Goal: Task Accomplishment & Management: Manage account settings

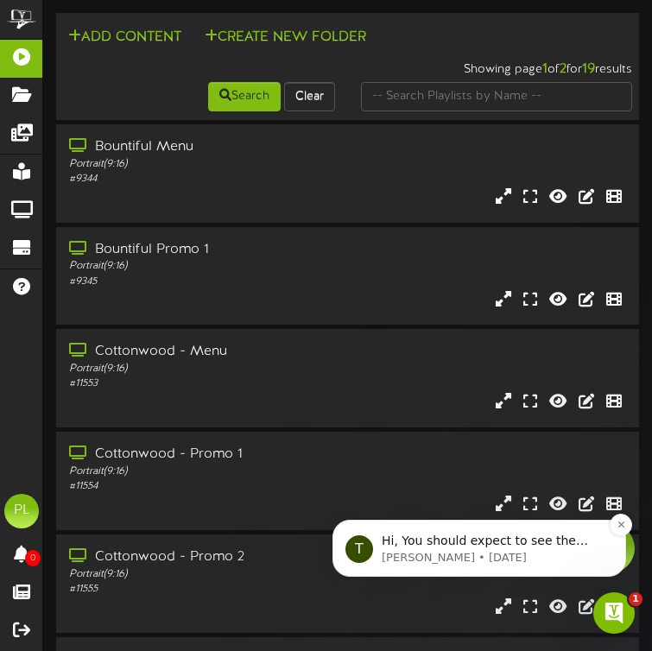
click at [543, 554] on p "Tyler • 1d ago" at bounding box center [493, 558] width 223 height 16
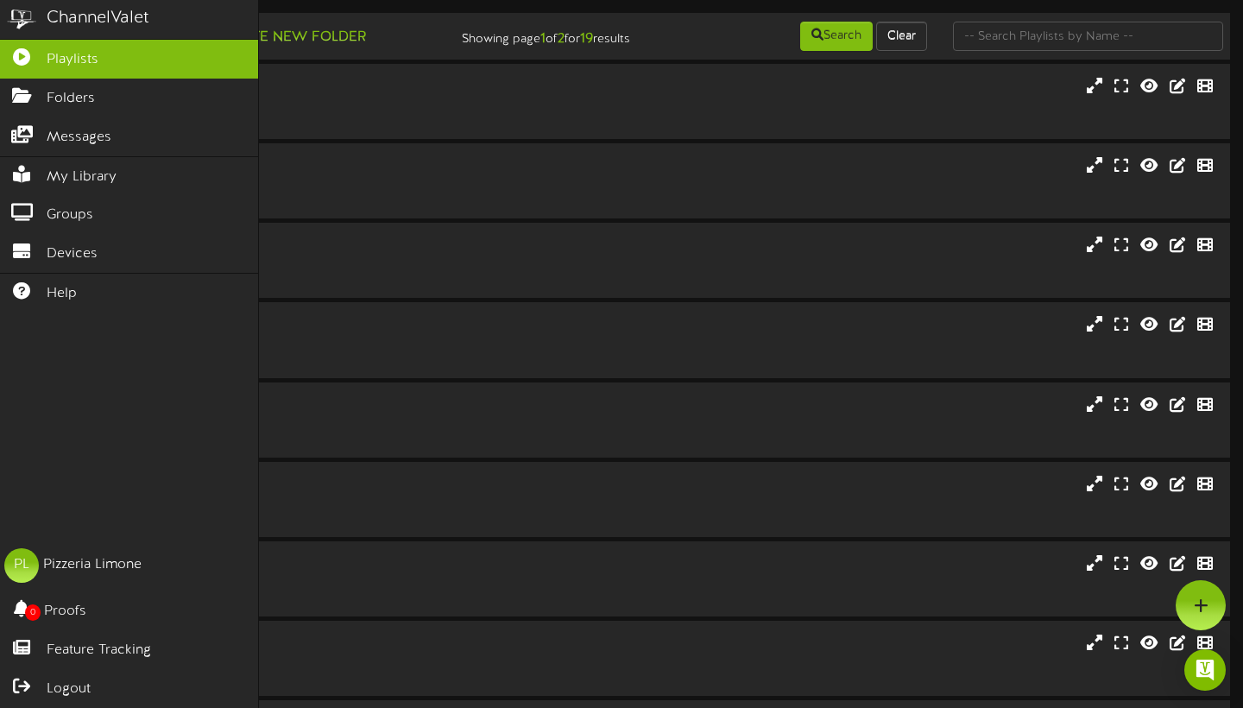
click at [68, 54] on span "Playlists" at bounding box center [73, 60] width 52 height 20
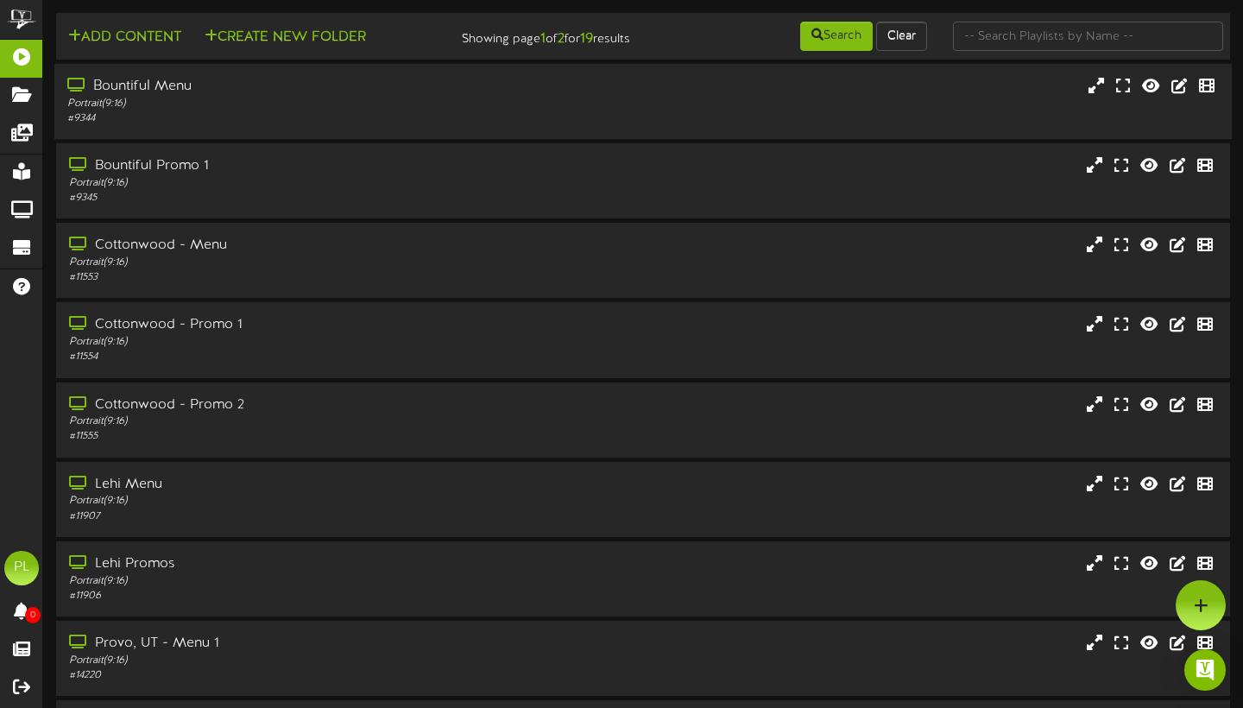
click at [230, 94] on div "Bountiful Menu" at bounding box center [299, 87] width 464 height 20
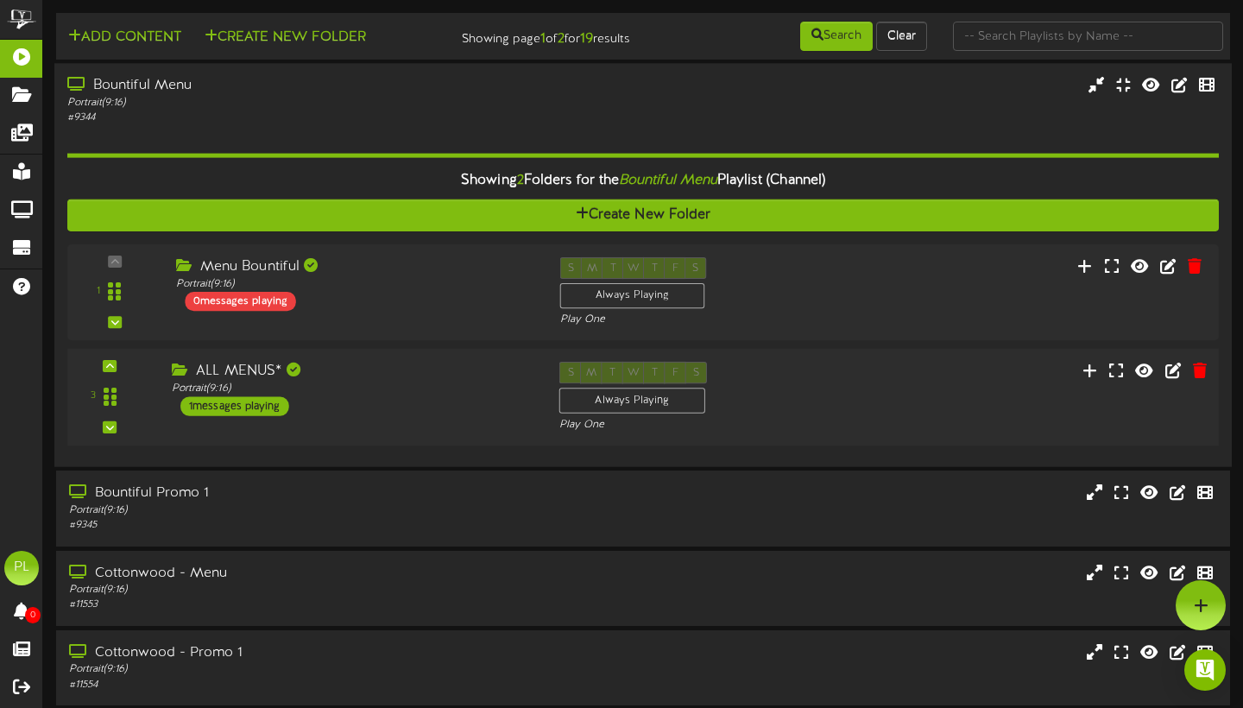
click at [356, 412] on div "ALL MENUS* Portrait ( 9:16 ) 1 messages playing" at bounding box center [353, 389] width 388 height 54
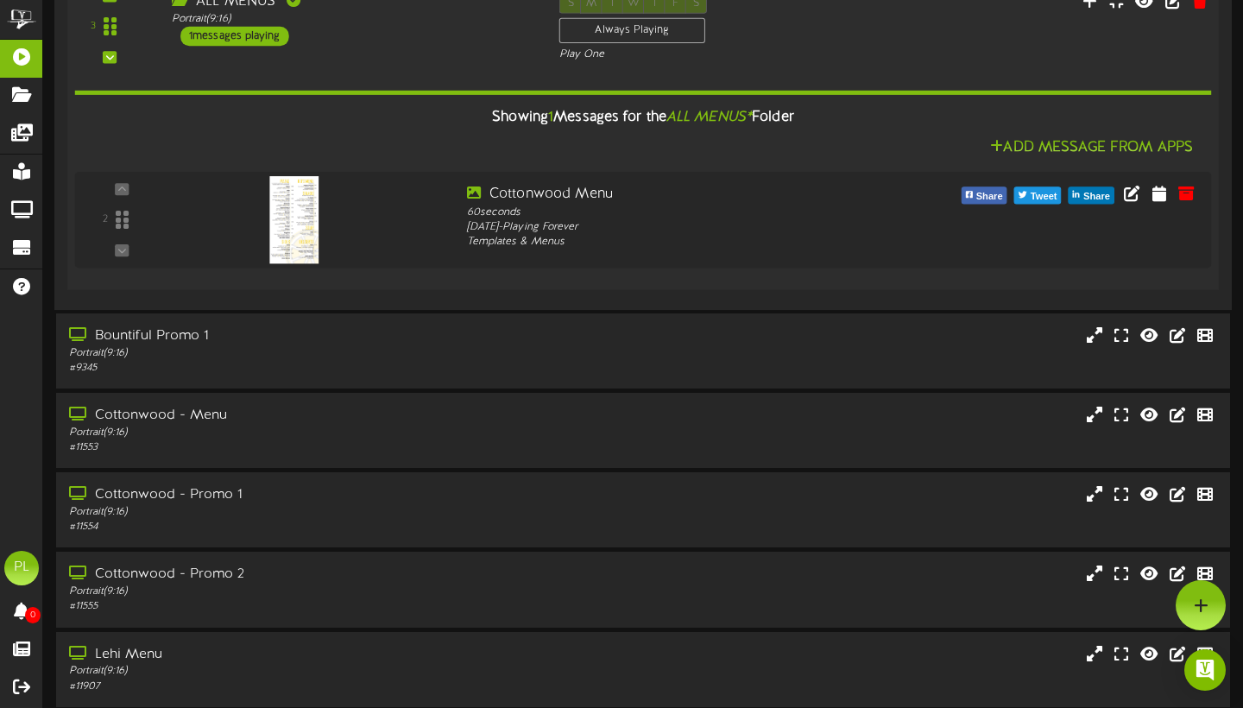
scroll to position [323, 0]
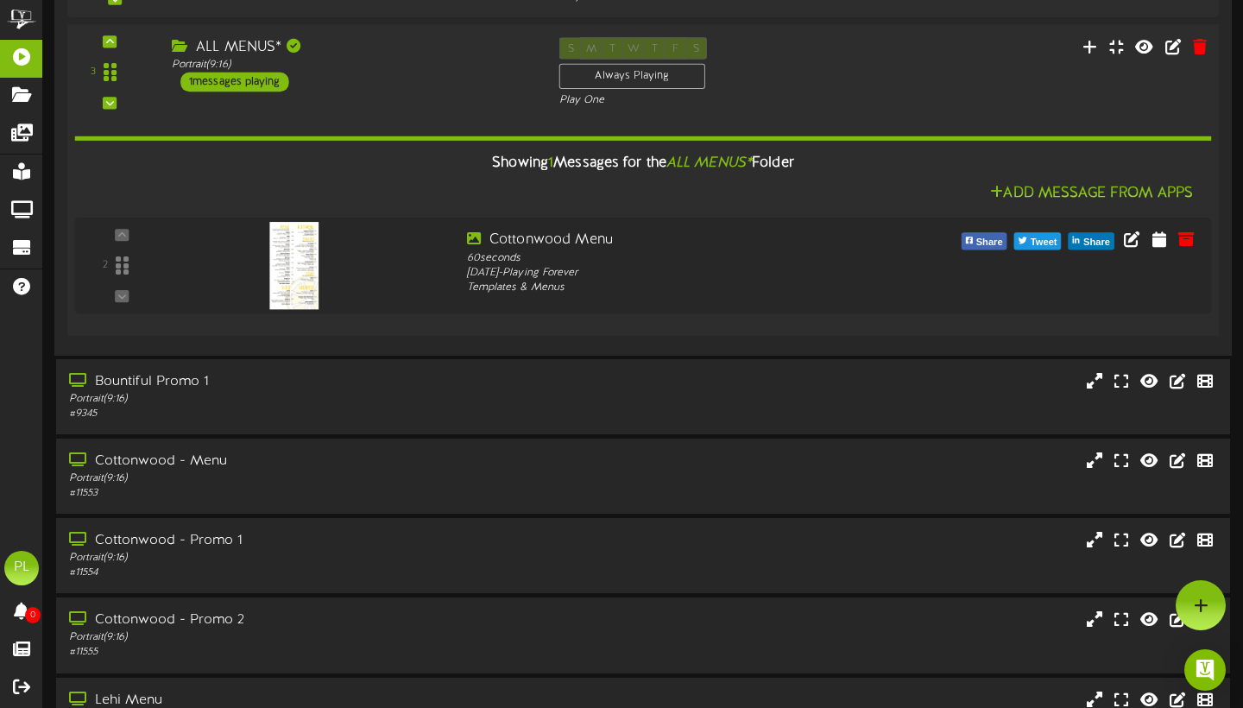
click at [348, 57] on div "ALL MENUS*" at bounding box center [353, 47] width 362 height 20
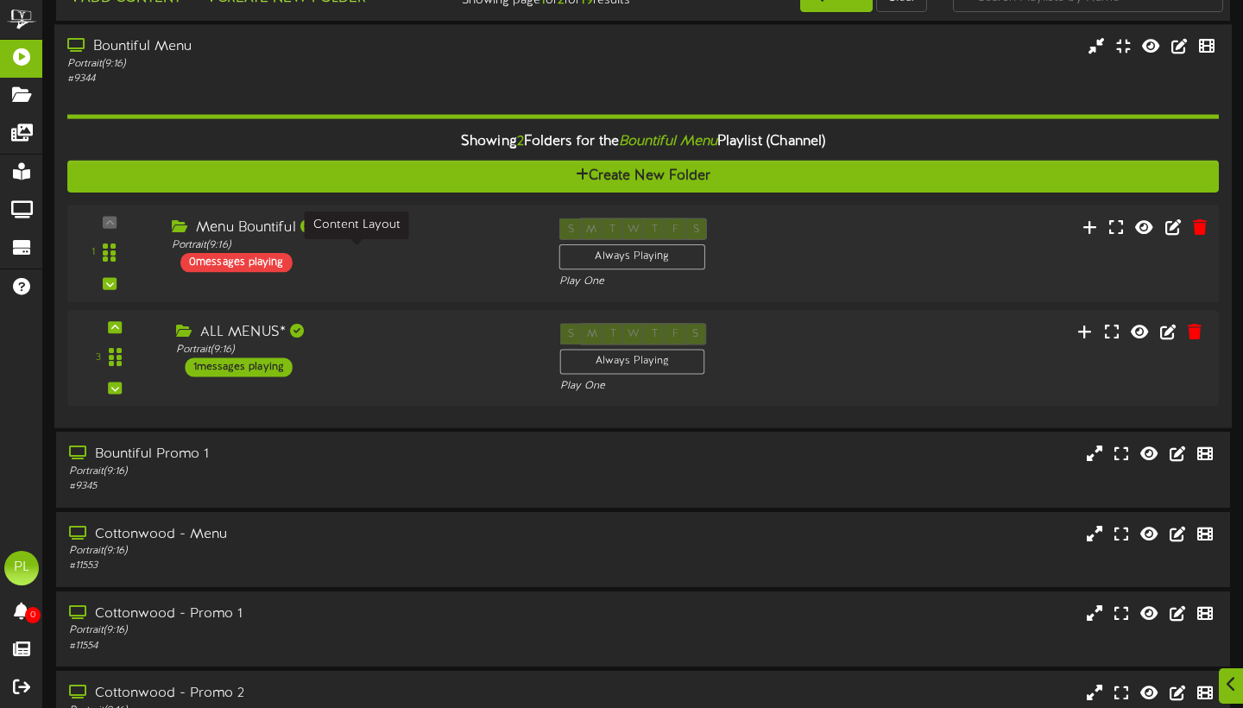
scroll to position [41, 0]
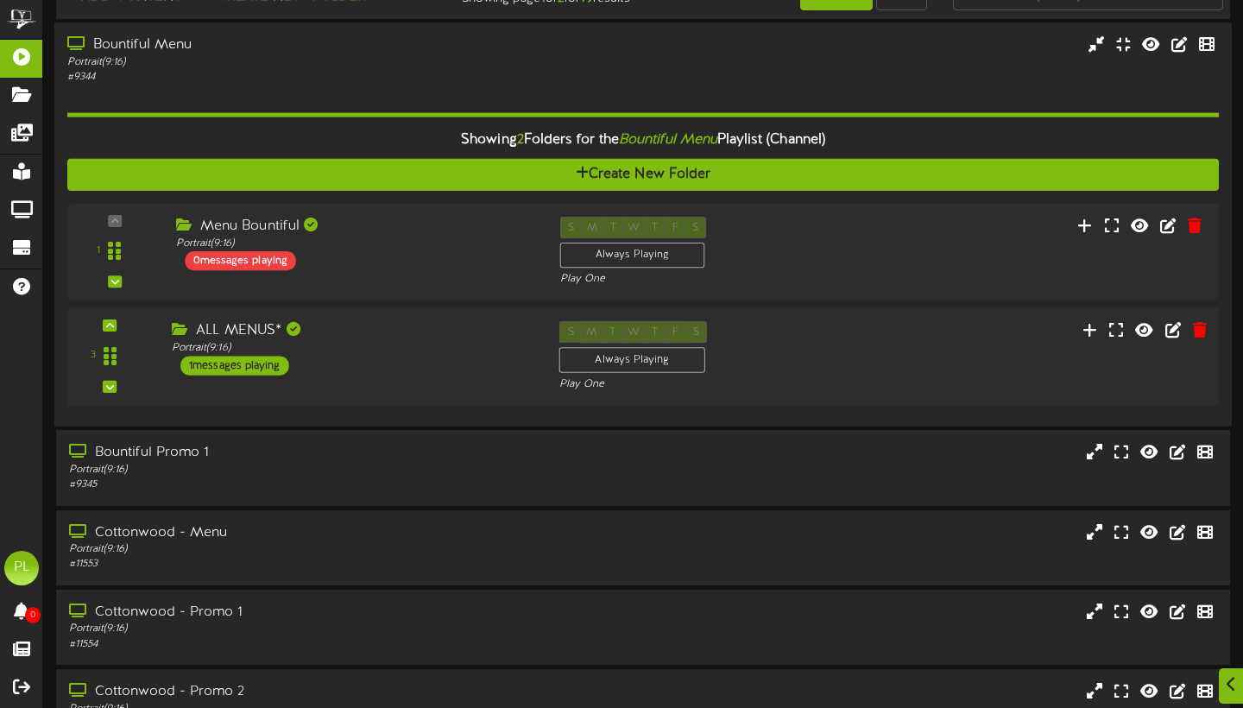
click at [383, 353] on div "Portrait ( 9:16 )" at bounding box center [353, 348] width 362 height 15
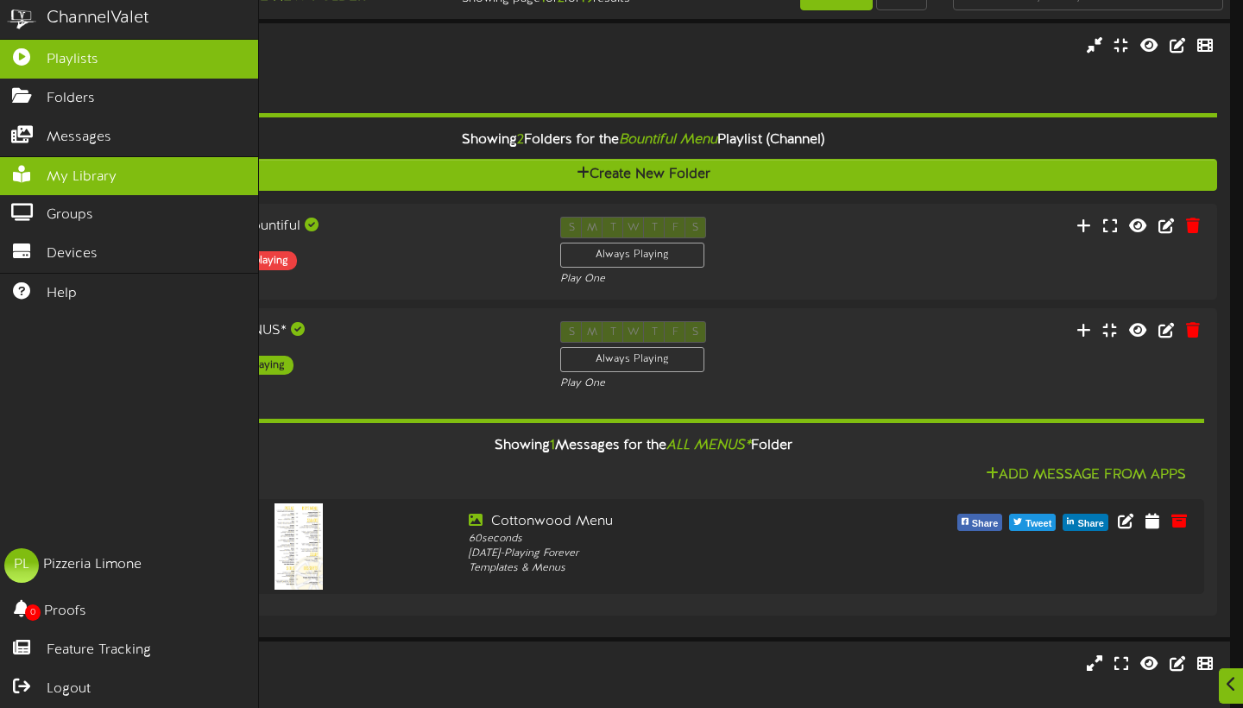
click at [62, 167] on span "My Library" at bounding box center [82, 177] width 70 height 20
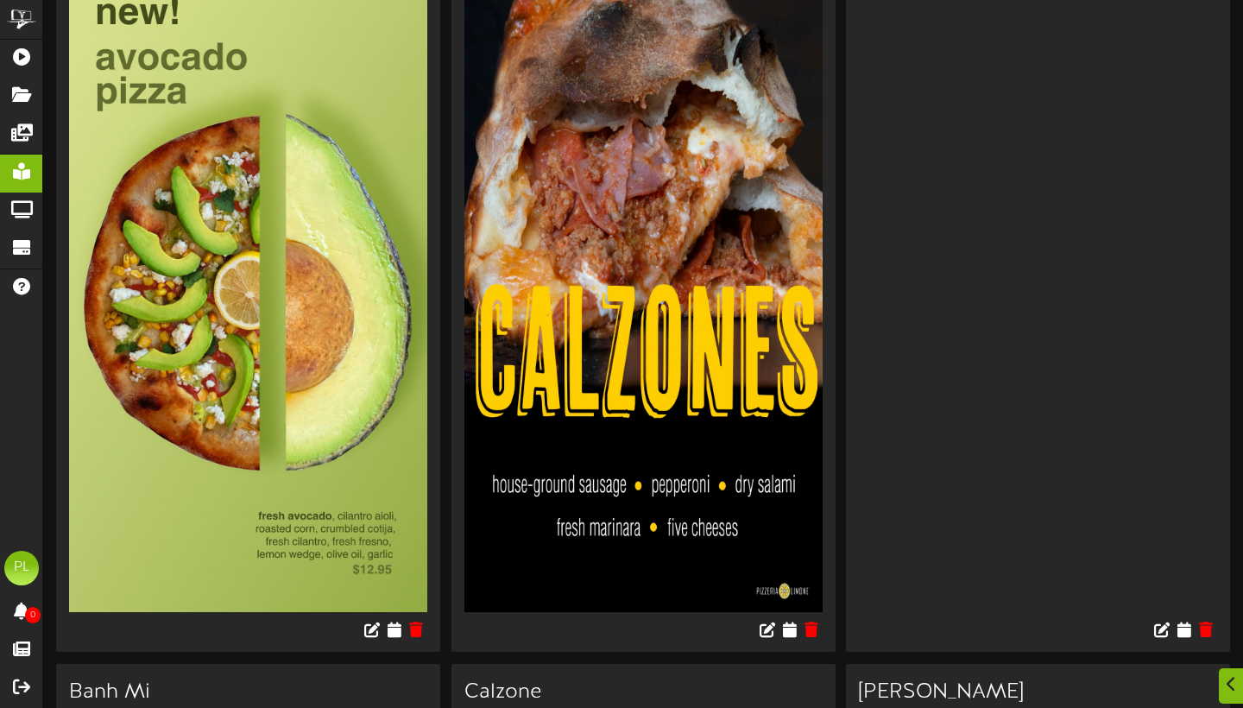
scroll to position [1106, 0]
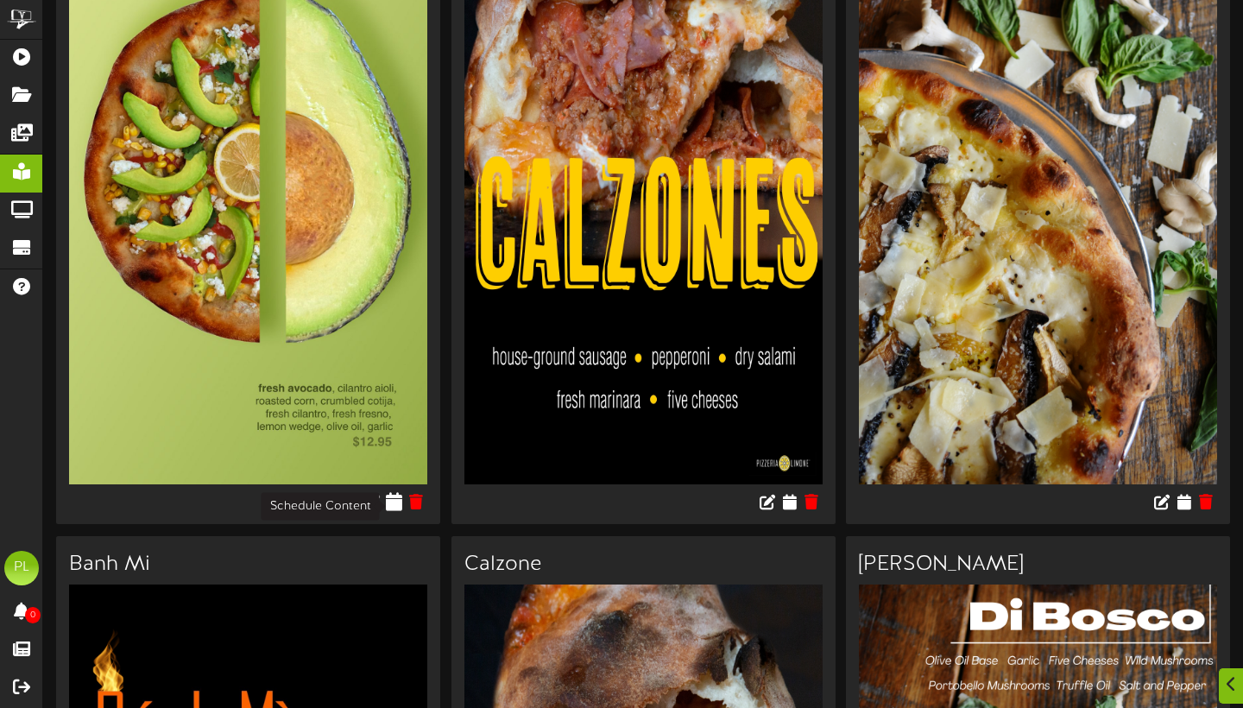
click at [393, 505] on icon at bounding box center [394, 500] width 16 height 19
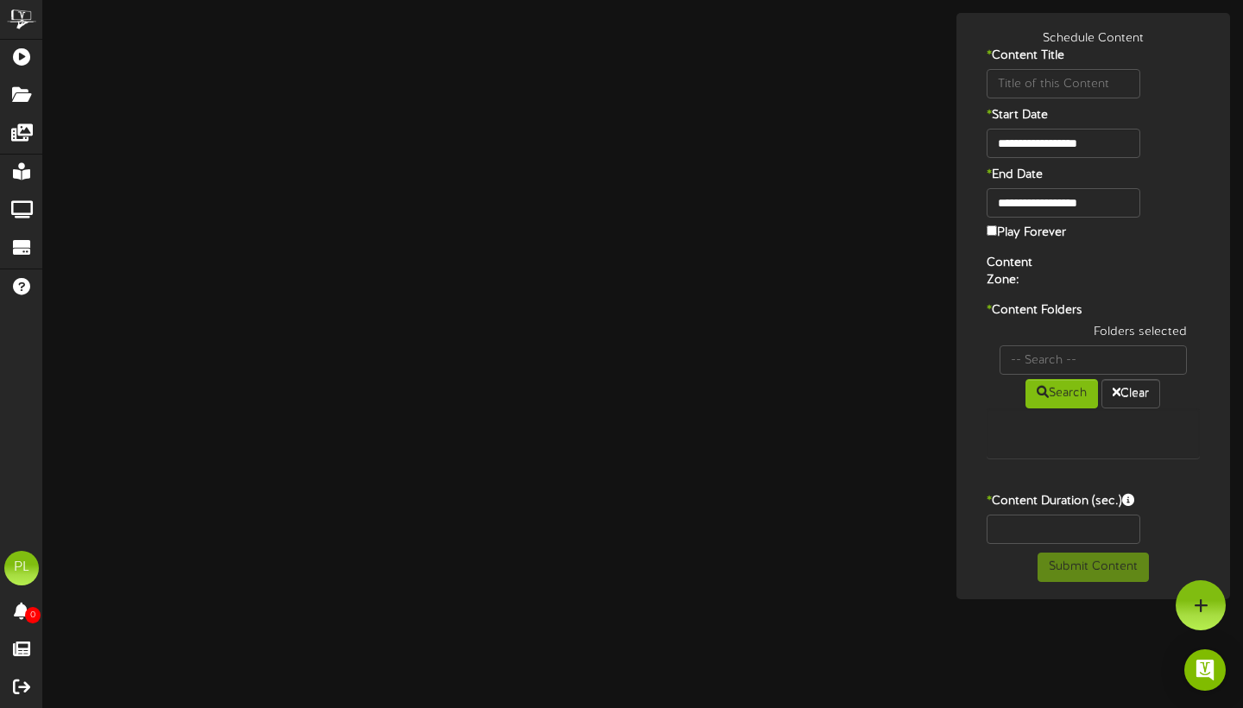
type input "AvocadoPizza"
type input "8"
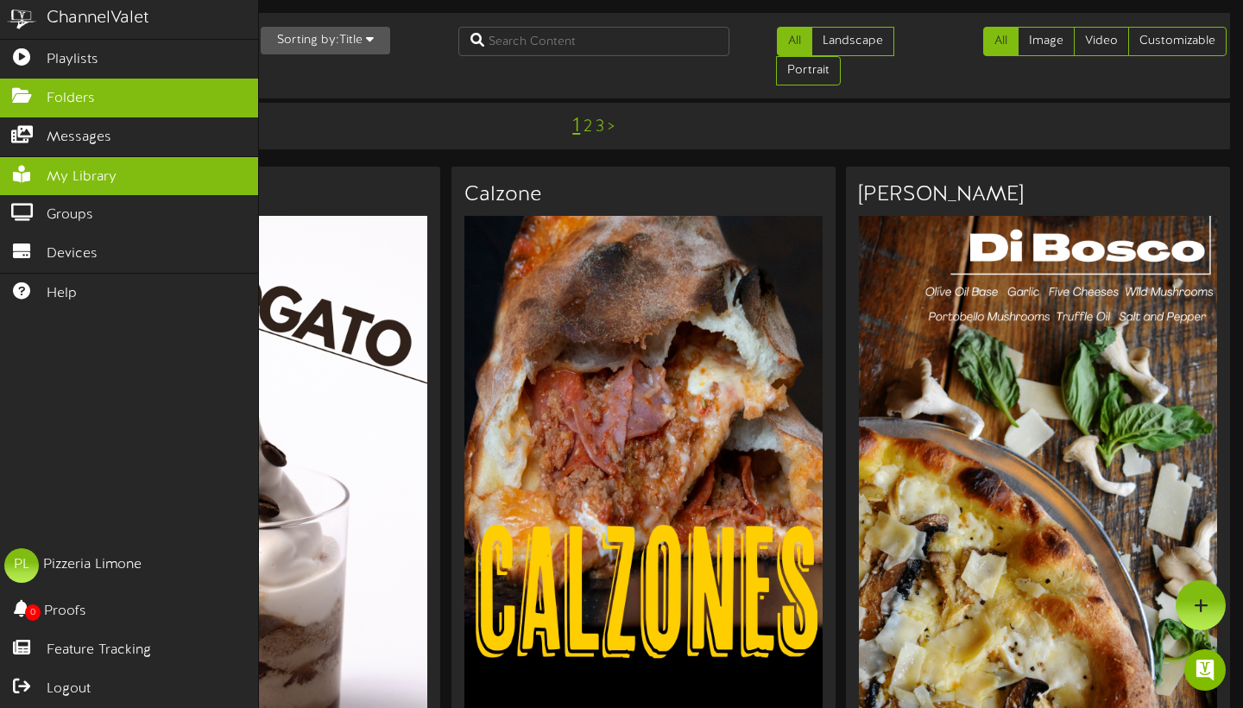
click at [56, 93] on span "Folders" at bounding box center [71, 99] width 48 height 20
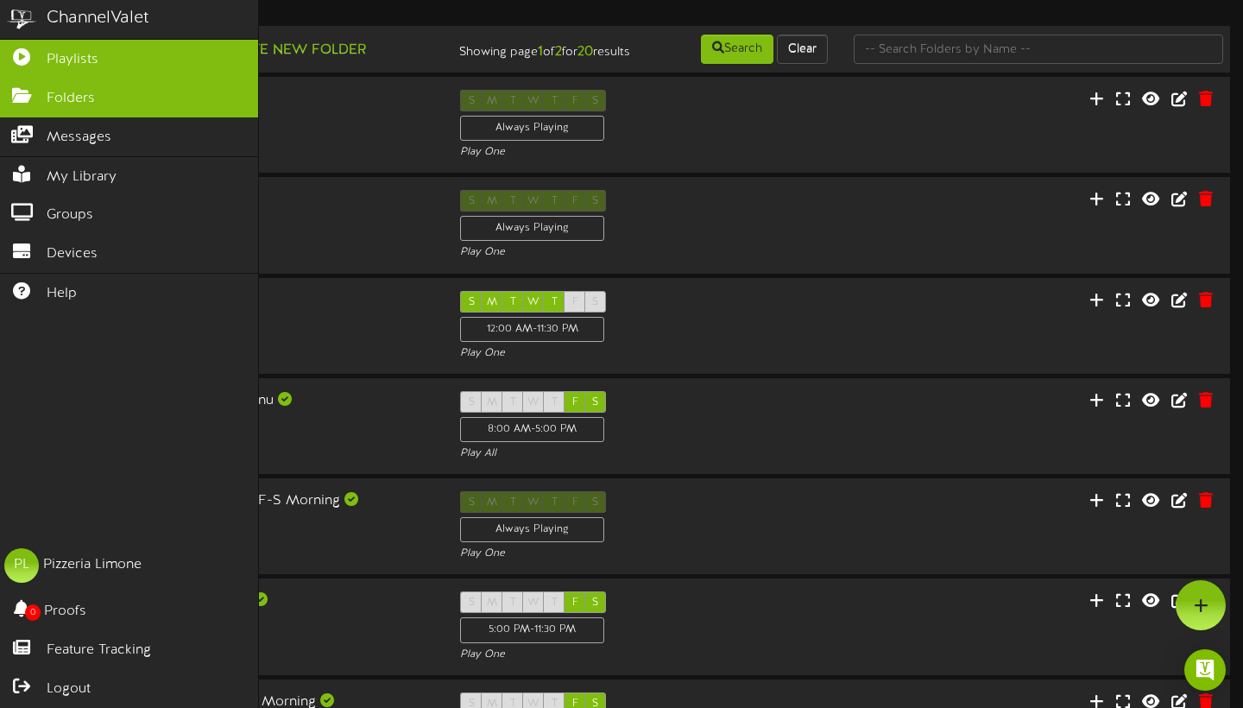
click at [50, 61] on span "Playlists" at bounding box center [73, 60] width 52 height 20
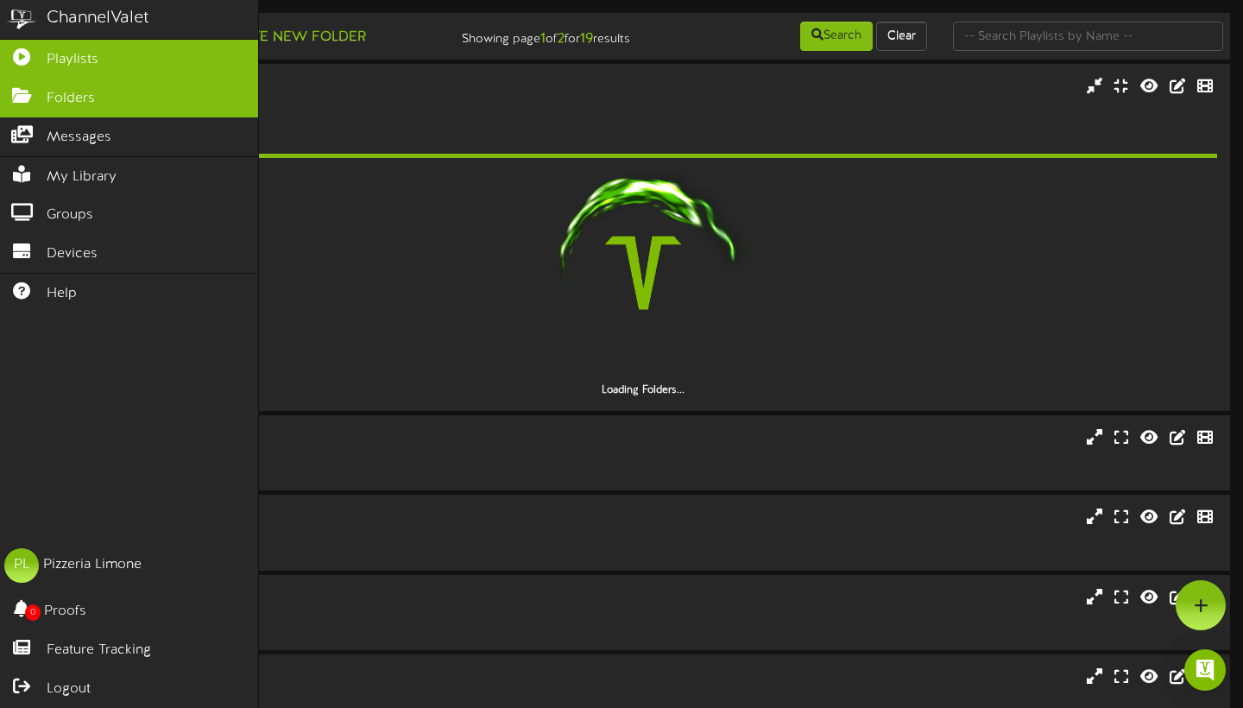
click at [37, 94] on icon at bounding box center [21, 93] width 43 height 13
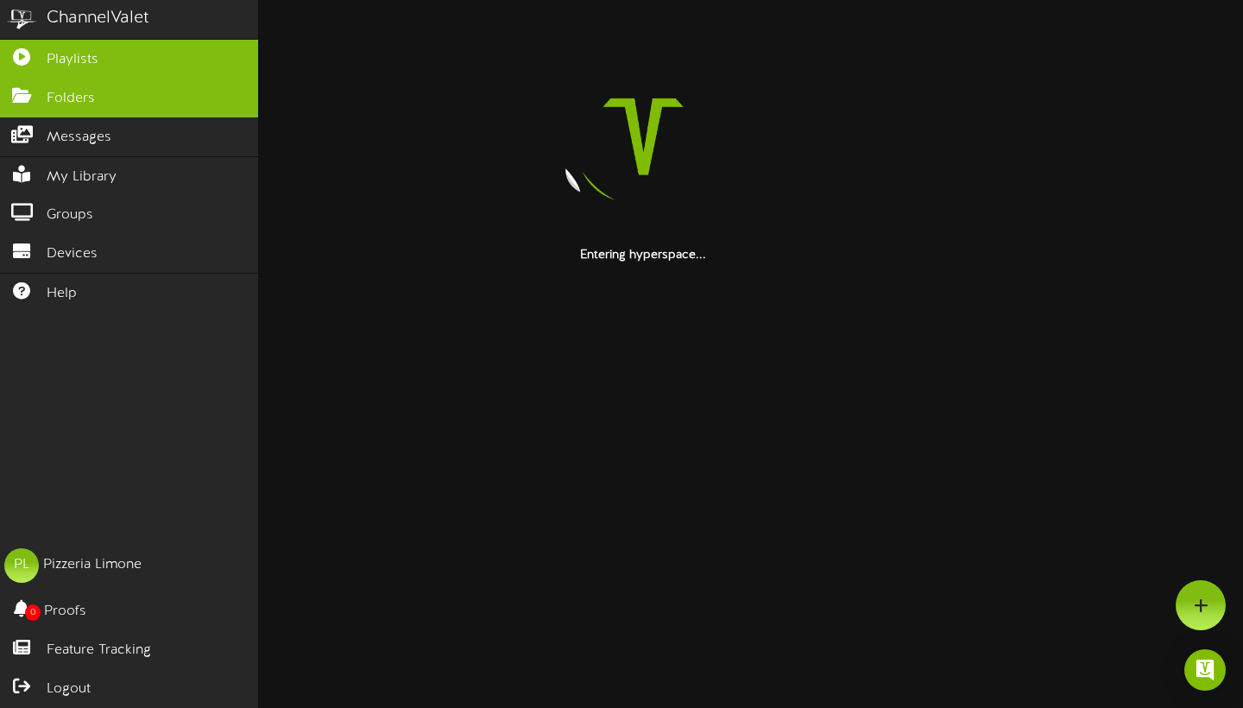
click at [87, 54] on span "Playlists" at bounding box center [73, 60] width 52 height 20
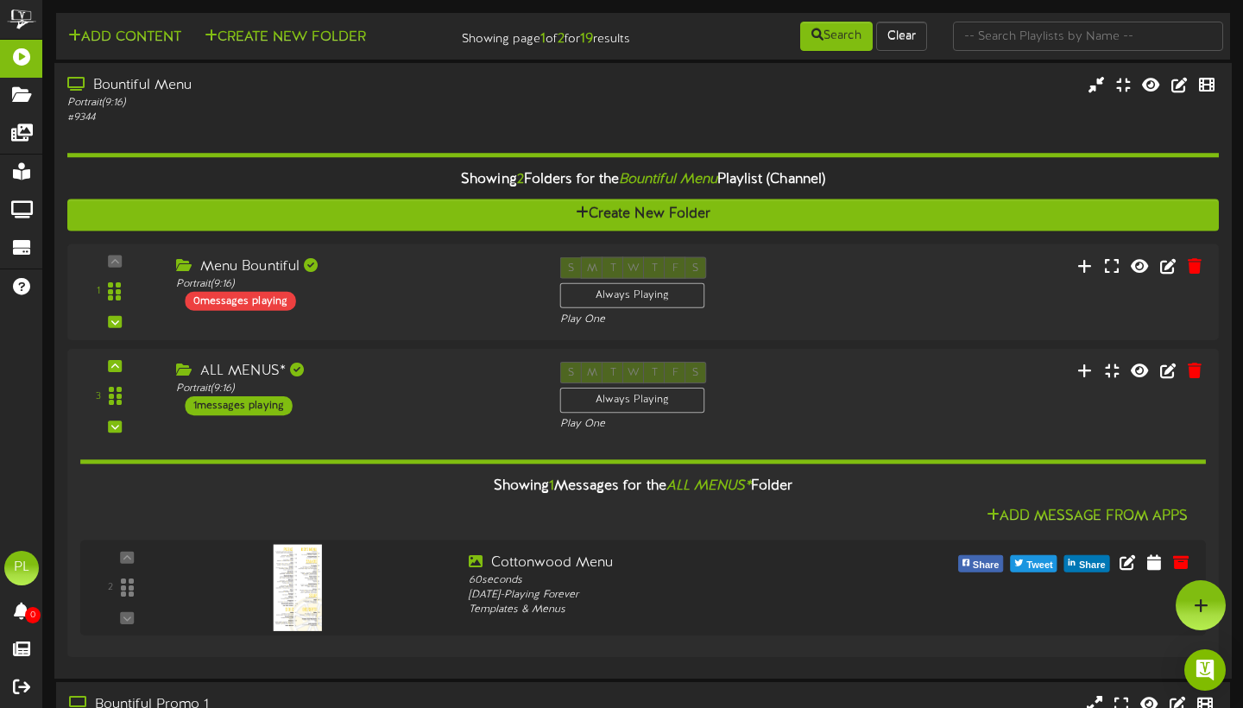
click at [217, 125] on div "# 9344" at bounding box center [299, 118] width 464 height 15
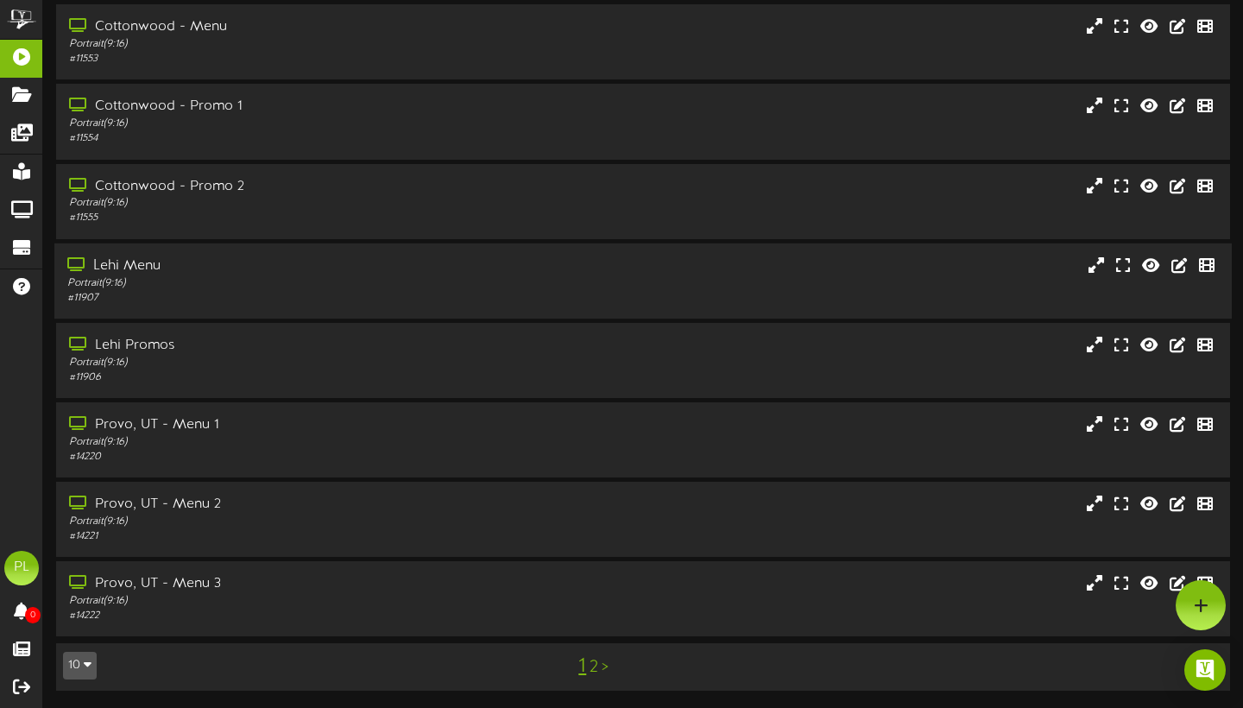
scroll to position [221, 0]
click at [606, 662] on link ">" at bounding box center [605, 667] width 7 height 19
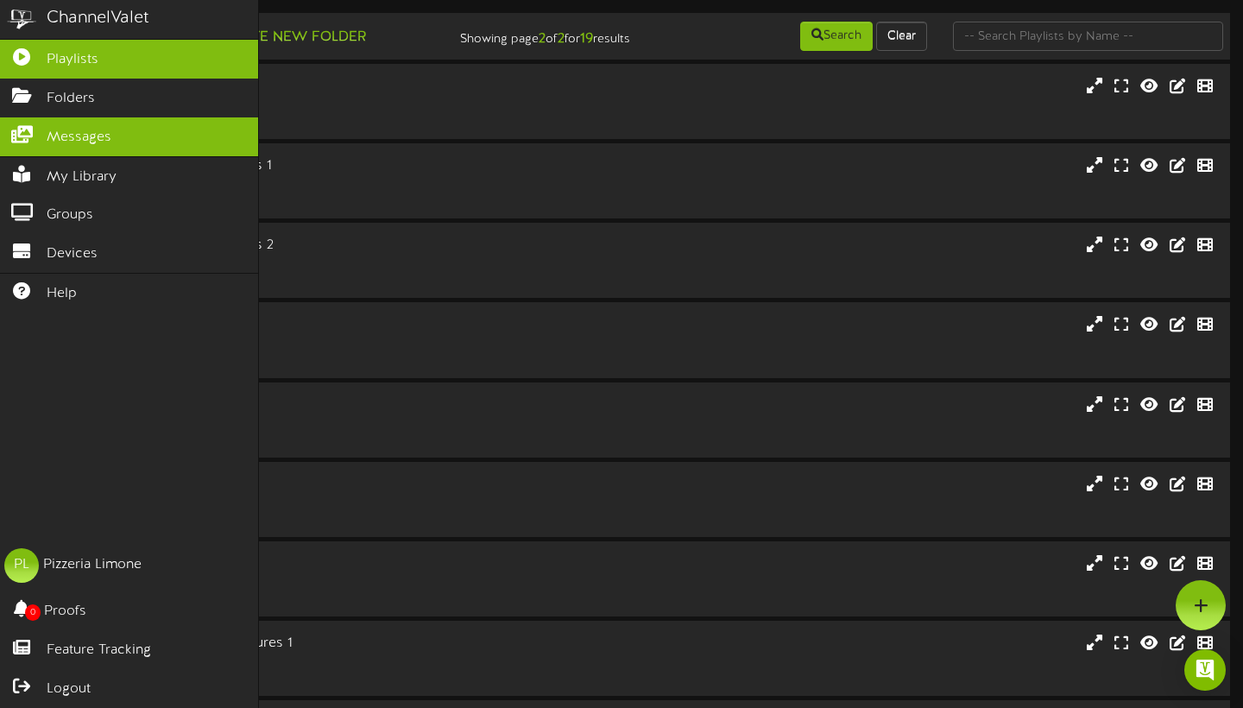
click at [63, 129] on span "Messages" at bounding box center [79, 138] width 65 height 20
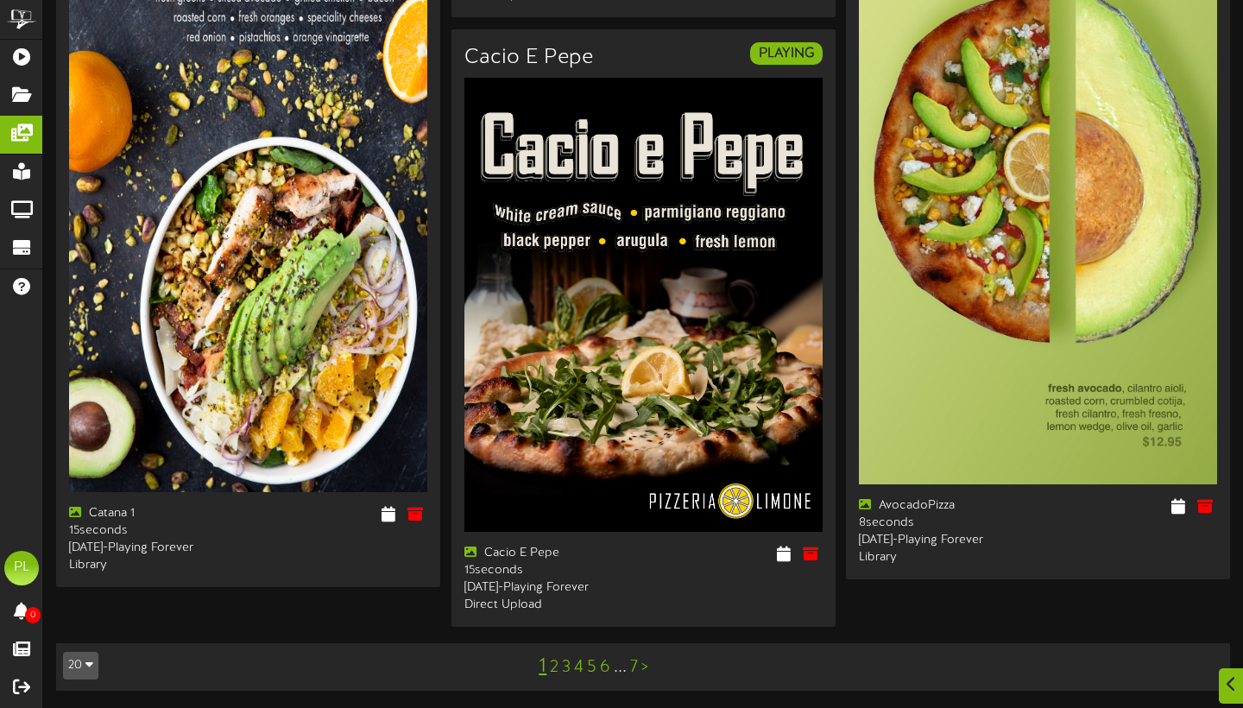
scroll to position [3859, 0]
click at [1225, 688] on div at bounding box center [1230, 686] width 29 height 42
click at [1204, 666] on img "Open Intercom Messenger" at bounding box center [1205, 670] width 22 height 22
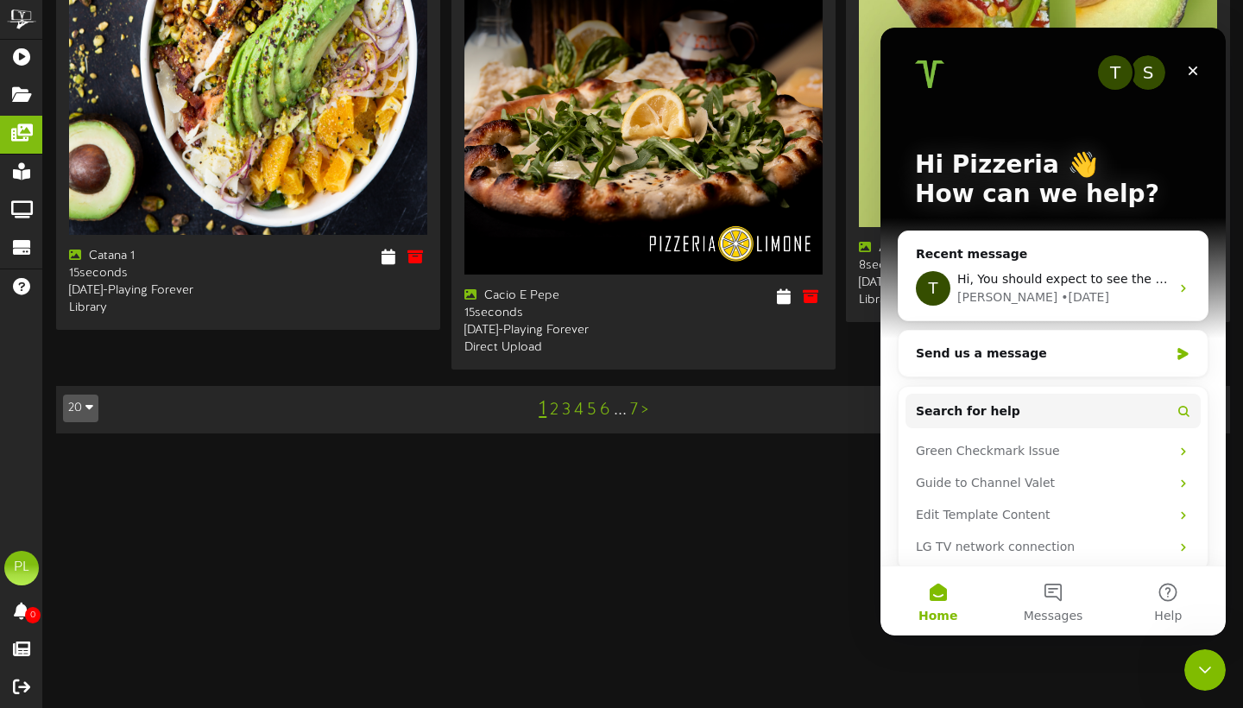
scroll to position [0, 0]
click at [1200, 65] on div "Close" at bounding box center [1193, 70] width 31 height 31
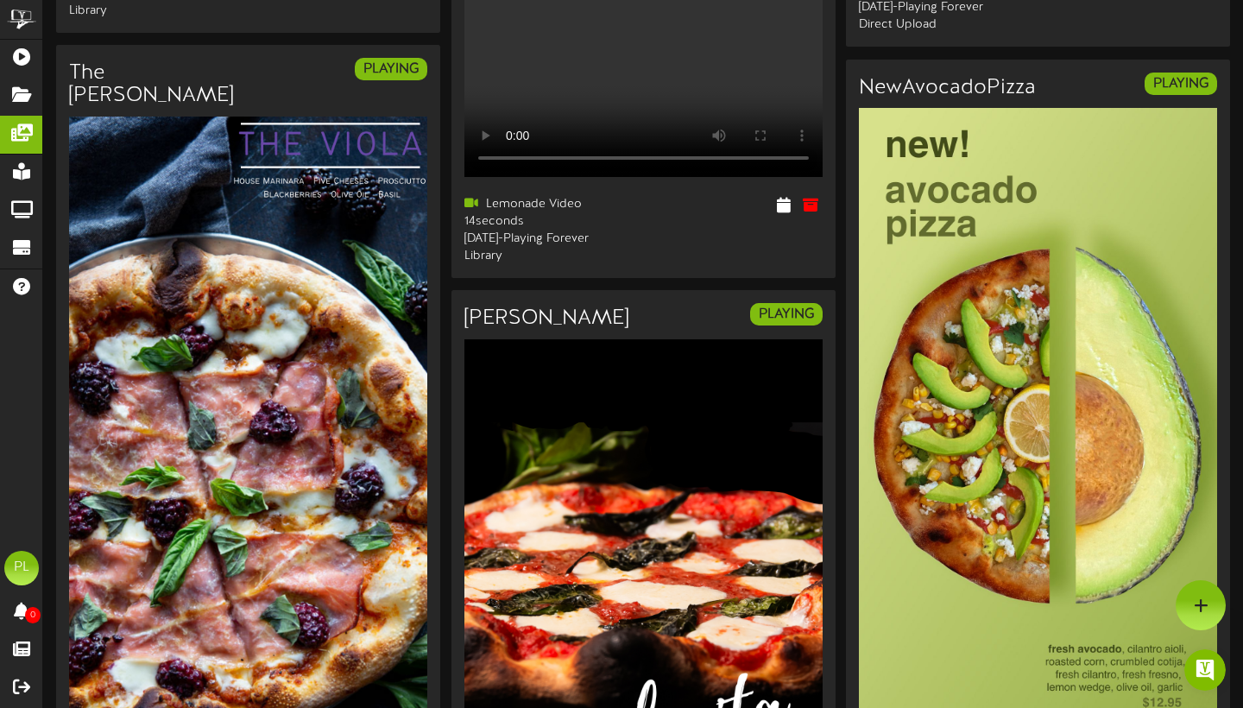
scroll to position [2506, 0]
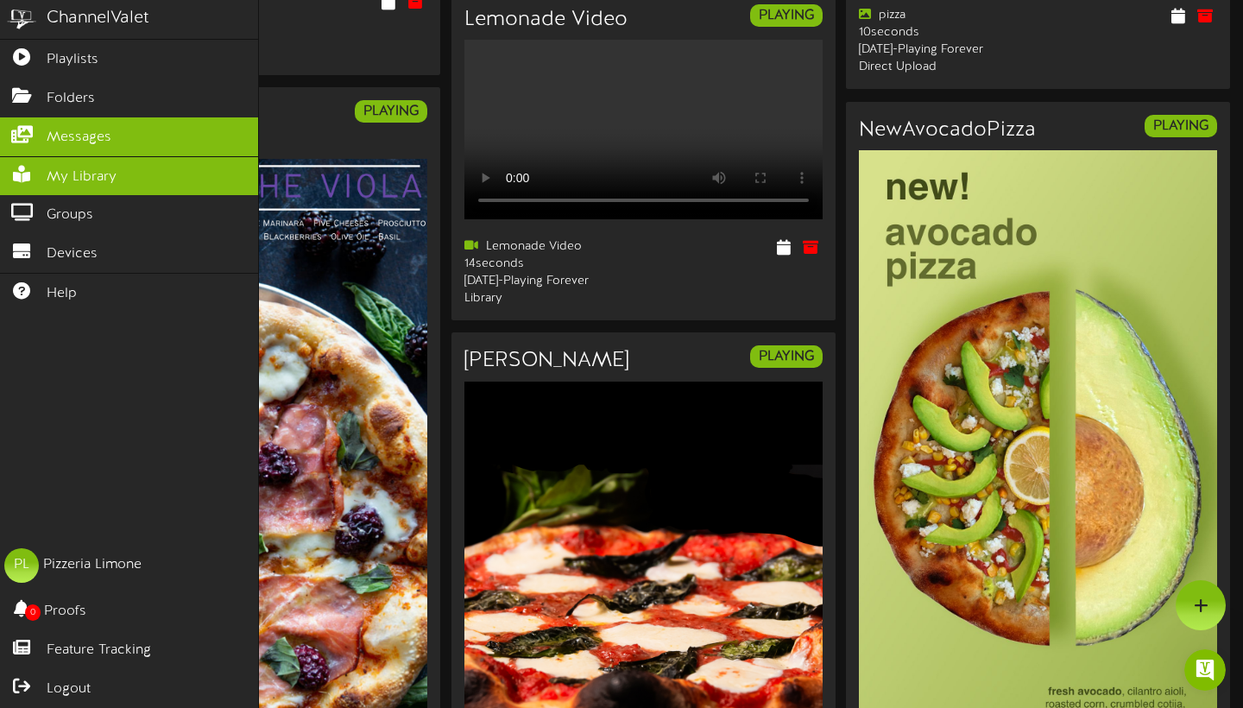
click at [63, 181] on span "My Library" at bounding box center [82, 177] width 70 height 20
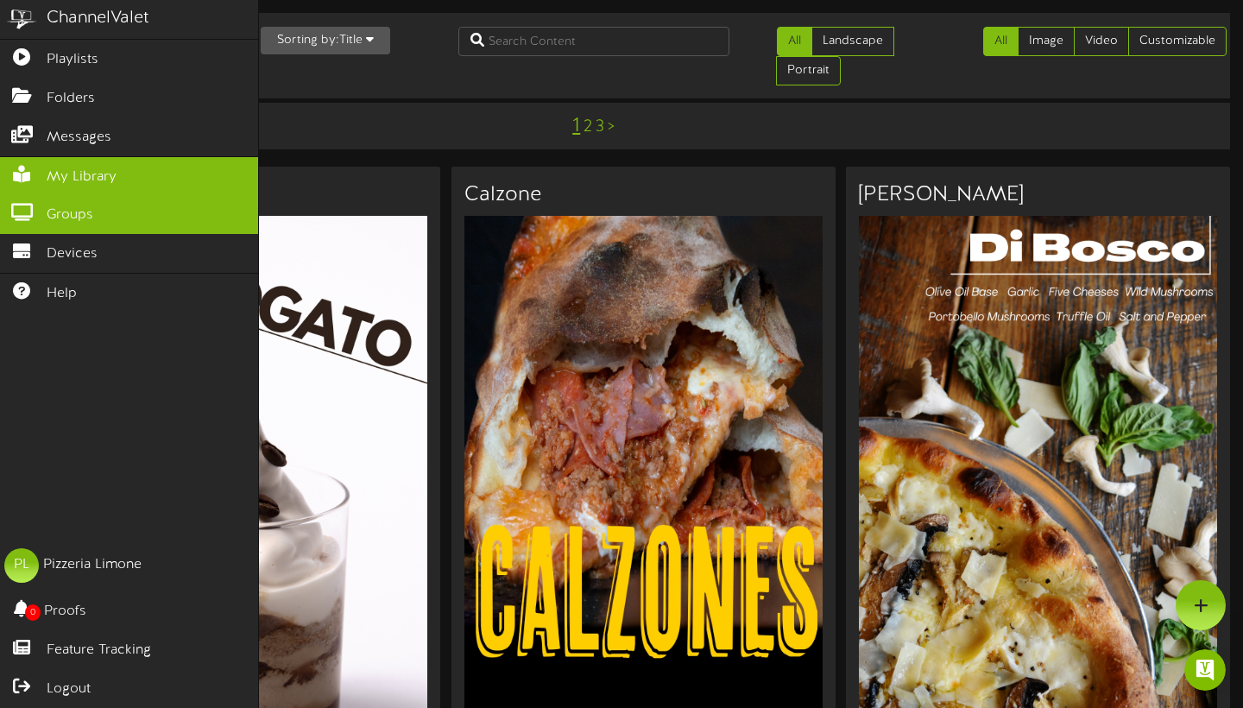
click at [81, 209] on span "Groups" at bounding box center [70, 215] width 47 height 20
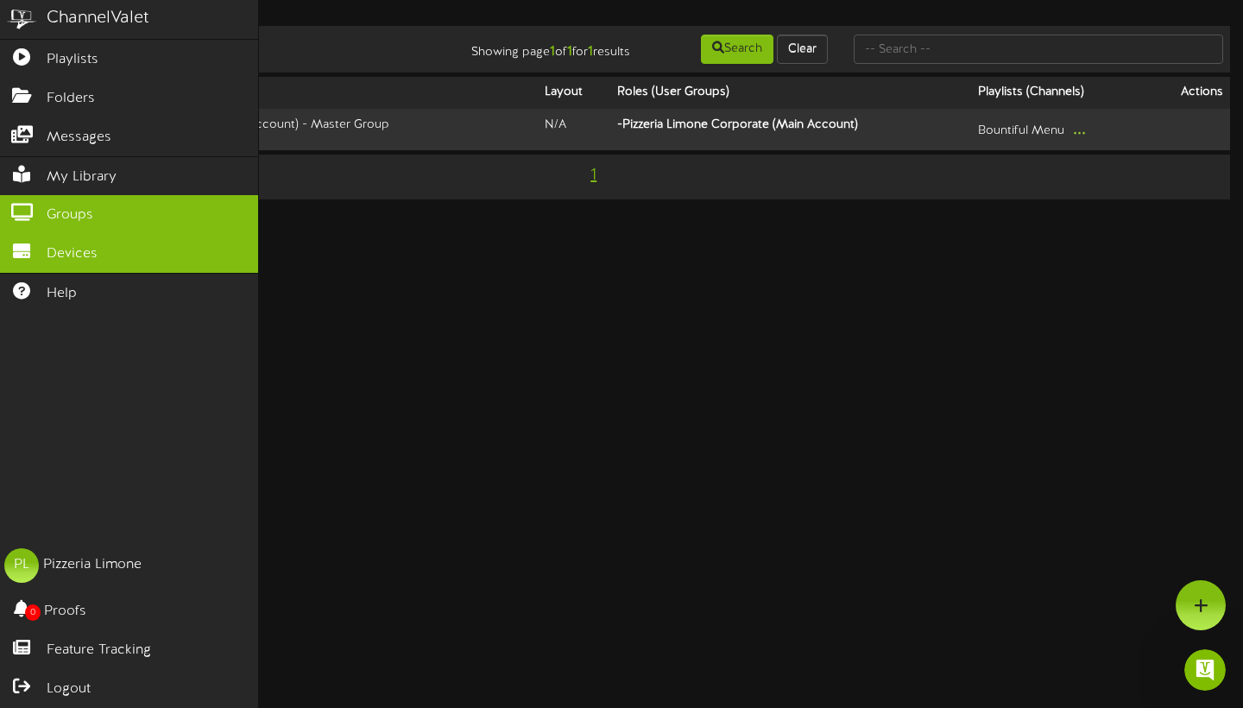
click at [34, 251] on icon at bounding box center [21, 249] width 43 height 13
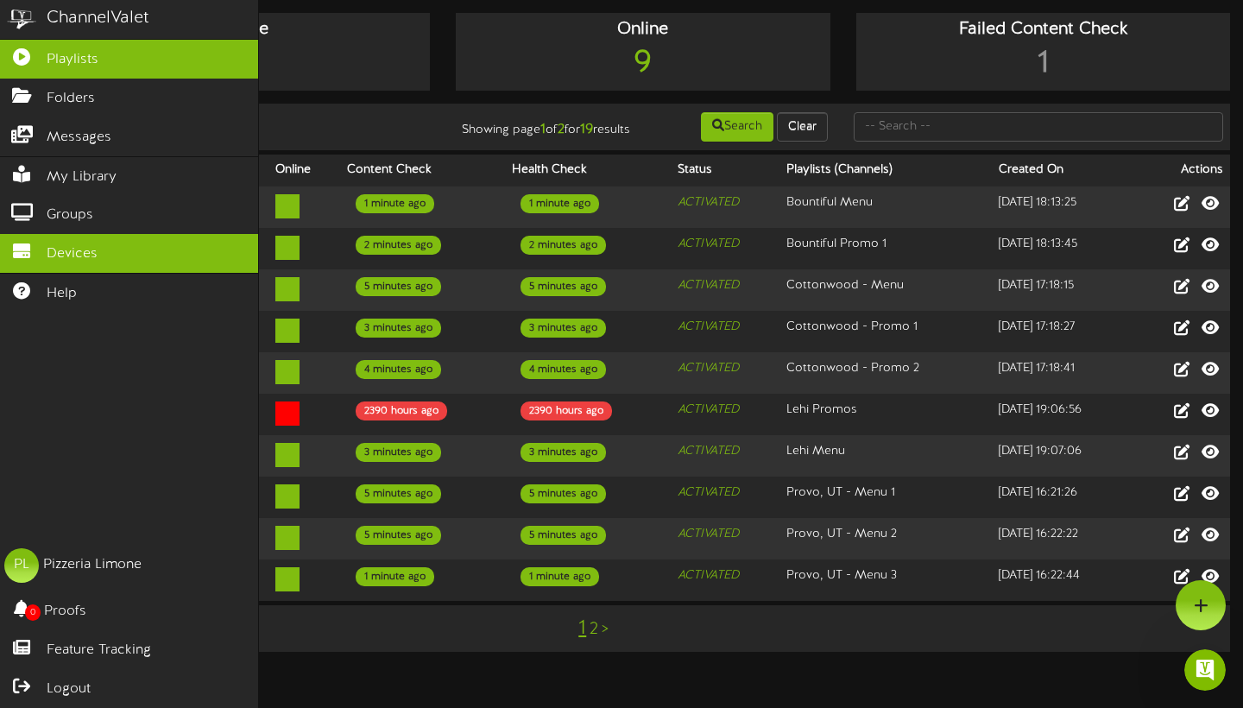
click at [56, 64] on span "Playlists" at bounding box center [73, 60] width 52 height 20
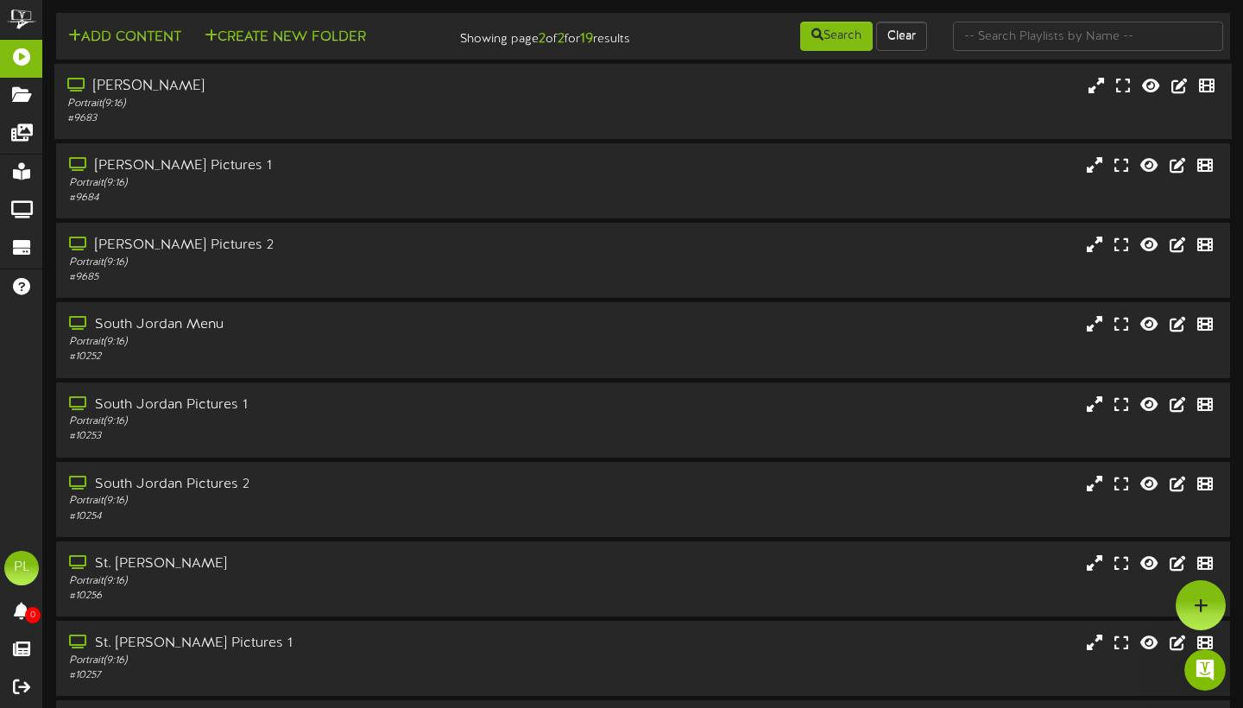
click at [192, 111] on div "Portrait ( 9:16 )" at bounding box center [299, 104] width 464 height 15
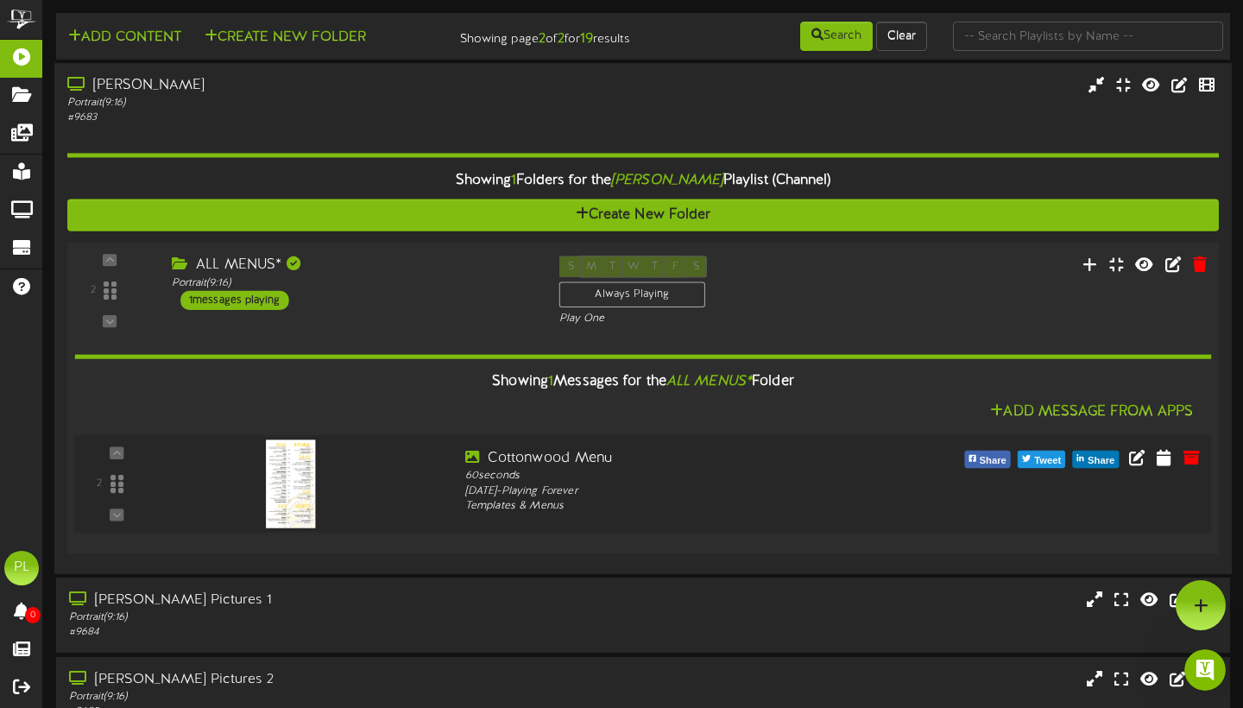
click at [397, 501] on div at bounding box center [309, 479] width 288 height 62
click at [1161, 466] on icon at bounding box center [1164, 456] width 17 height 19
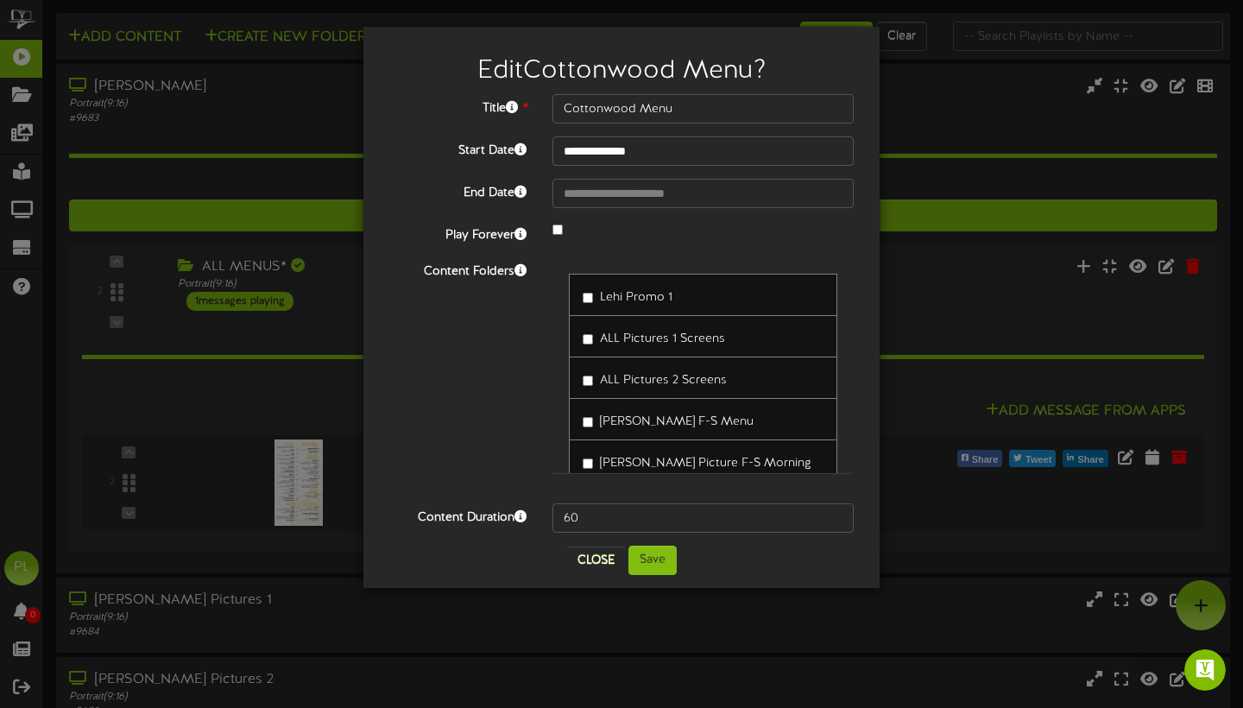
click at [600, 360] on div "ALL Pictures 2 Screens" at bounding box center [703, 378] width 269 height 42
click at [596, 565] on button "Close" at bounding box center [596, 561] width 58 height 28
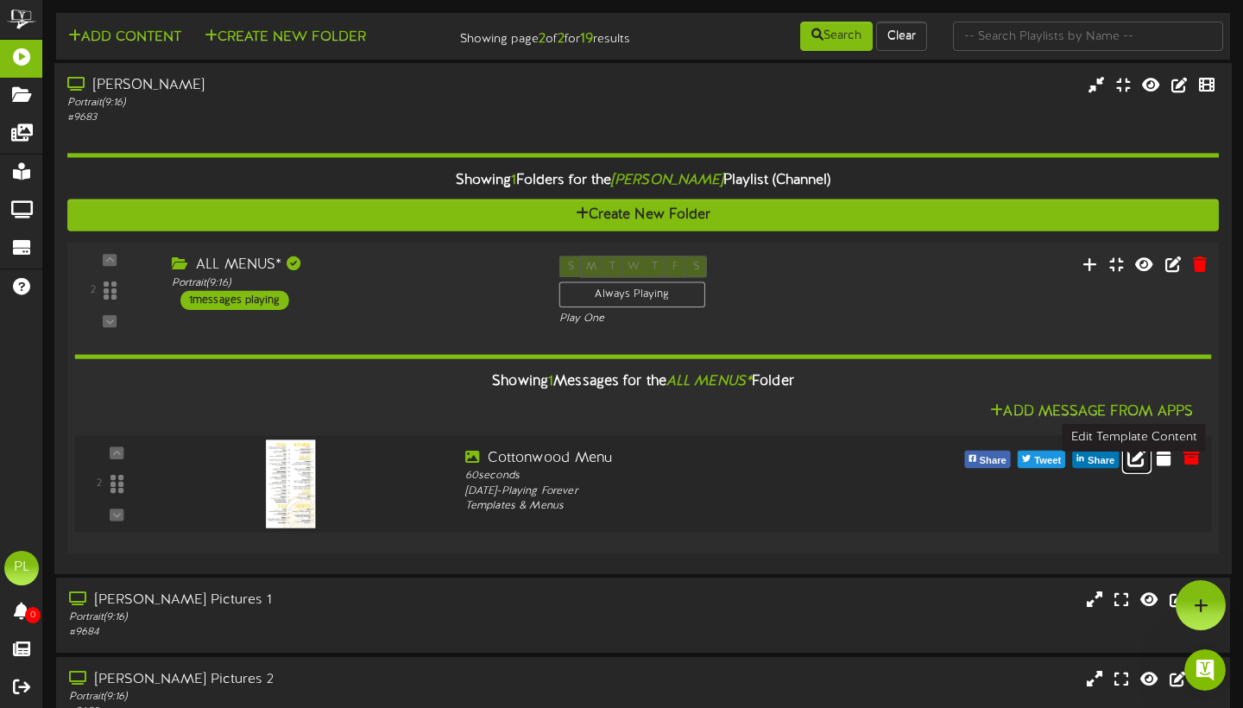
click at [1137, 466] on icon at bounding box center [1137, 456] width 19 height 19
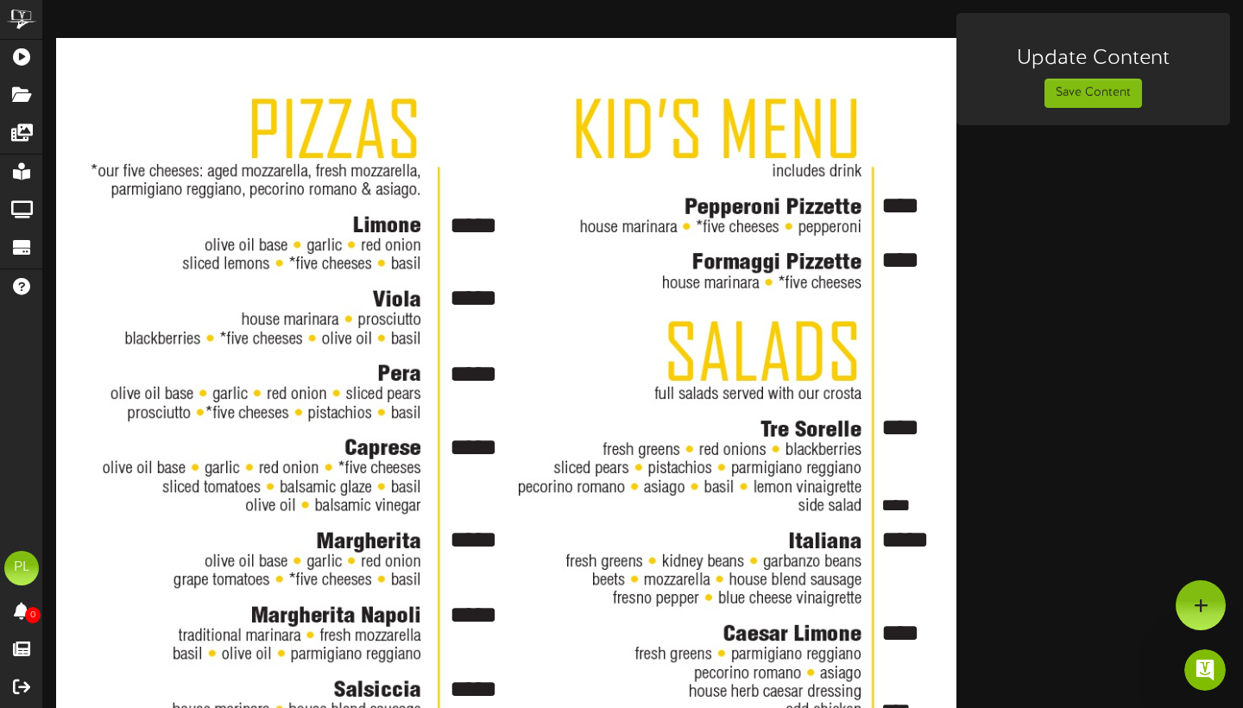
click at [906, 199] on textarea "****" at bounding box center [912, 206] width 64 height 34
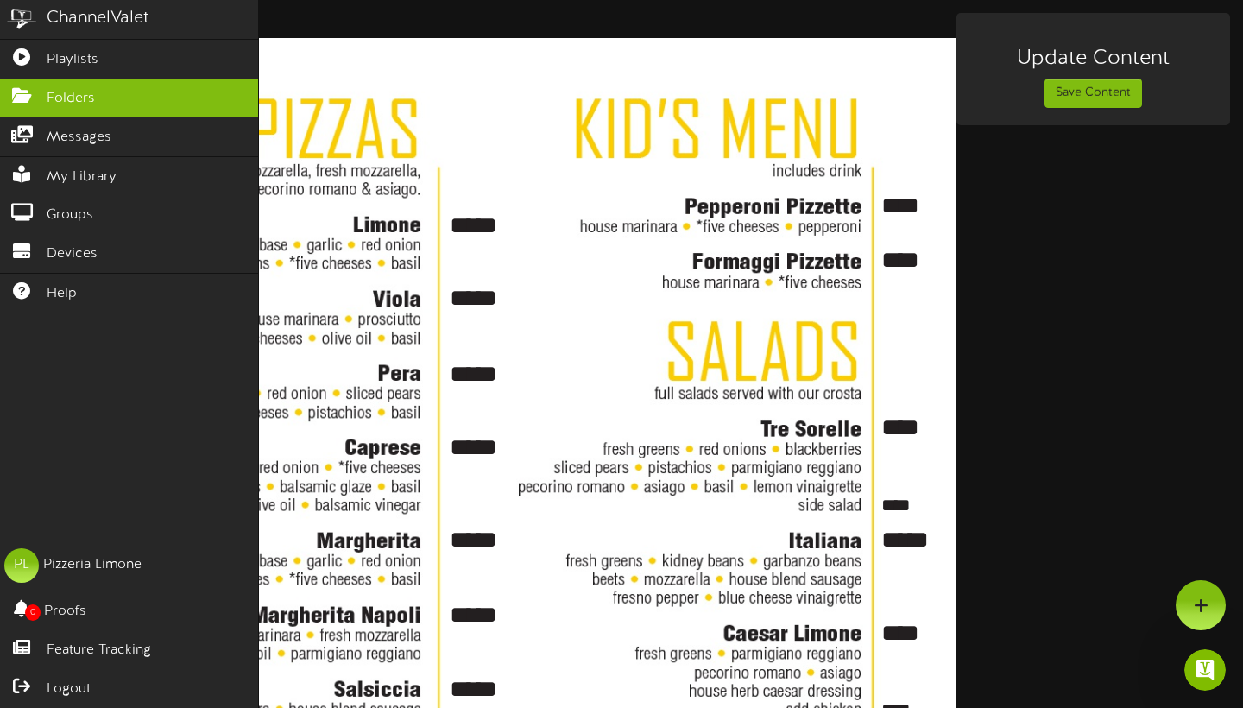
click at [71, 91] on span "Folders" at bounding box center [71, 99] width 48 height 20
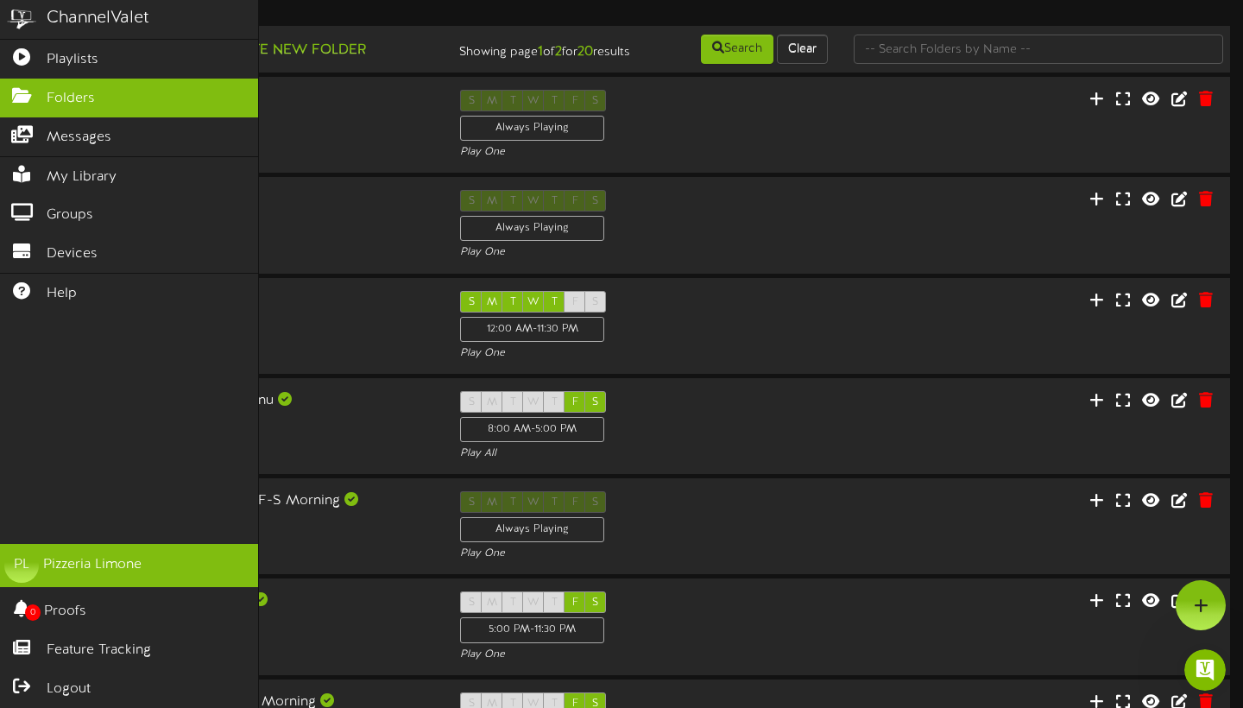
click at [98, 565] on div "Pizzeria Limone" at bounding box center [92, 565] width 98 height 20
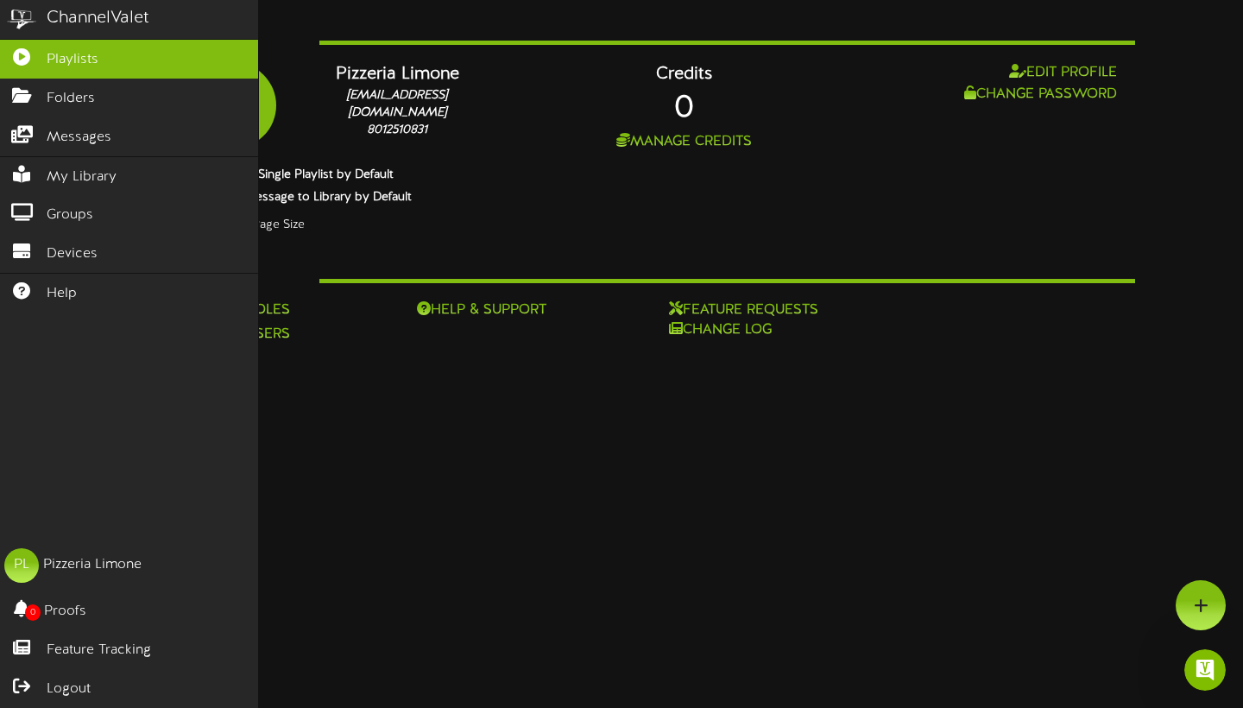
click at [83, 47] on link "Playlists" at bounding box center [129, 59] width 258 height 39
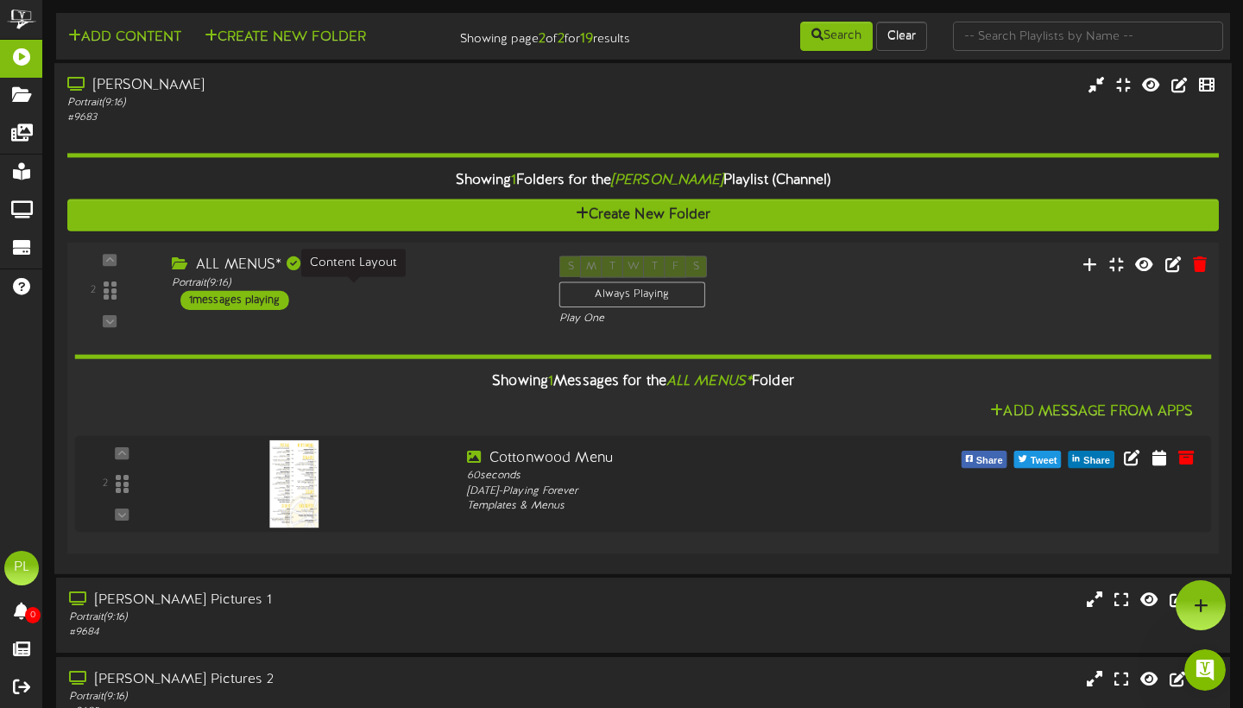
click at [401, 290] on div "Portrait ( 9:16 )" at bounding box center [353, 282] width 362 height 15
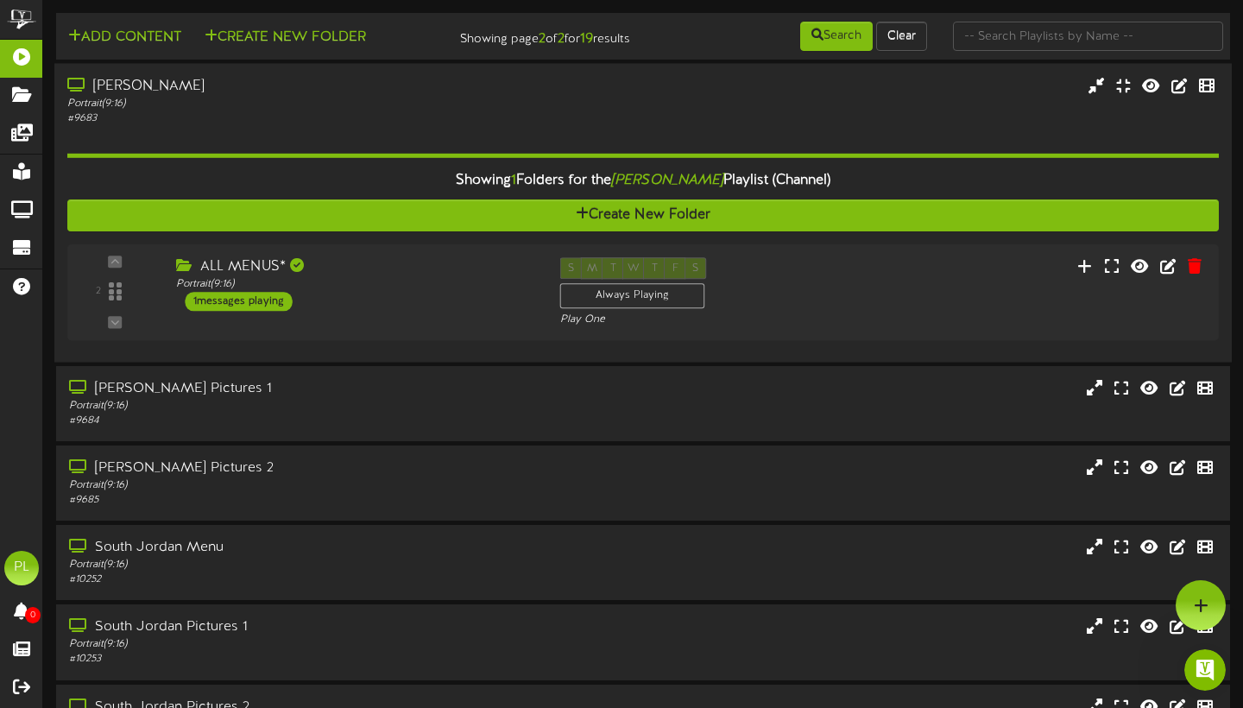
click at [349, 111] on div "Portrait ( 9:16 )" at bounding box center [299, 103] width 464 height 15
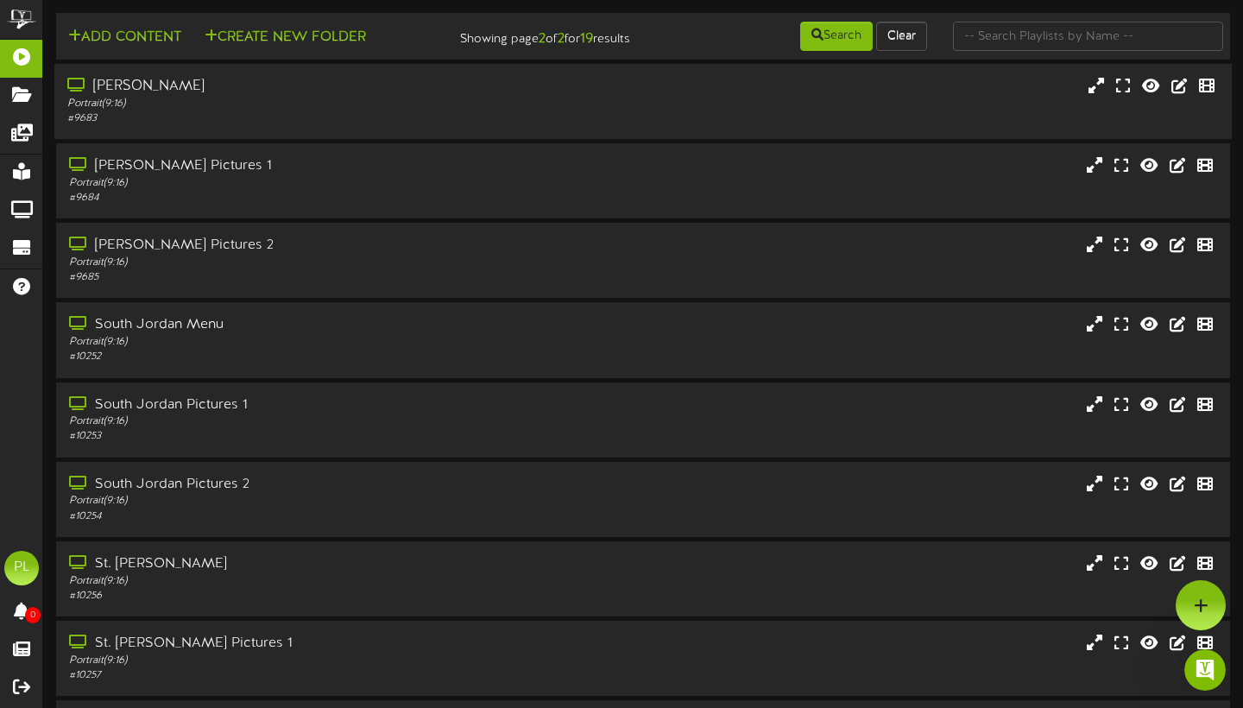
click at [307, 111] on div "Portrait ( 9:16 )" at bounding box center [299, 104] width 464 height 15
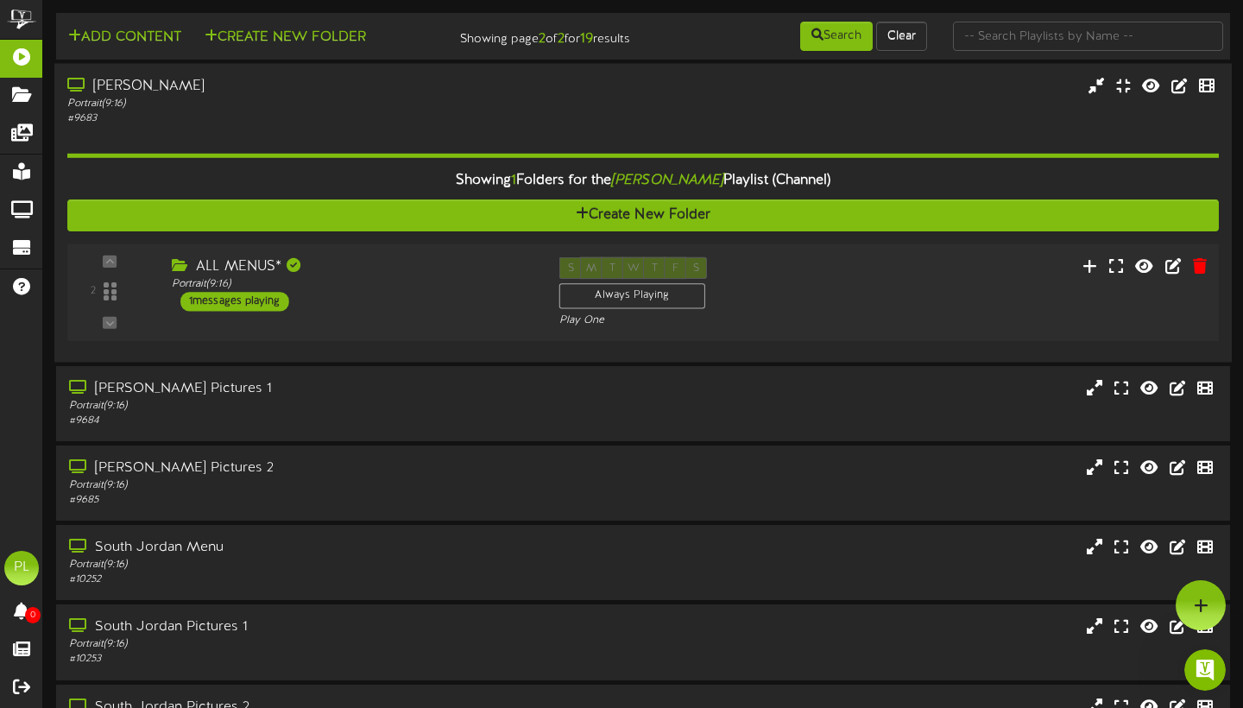
click at [406, 312] on div "ALL MENUS* Portrait ( 9:16 ) 1 messages playing" at bounding box center [353, 284] width 388 height 54
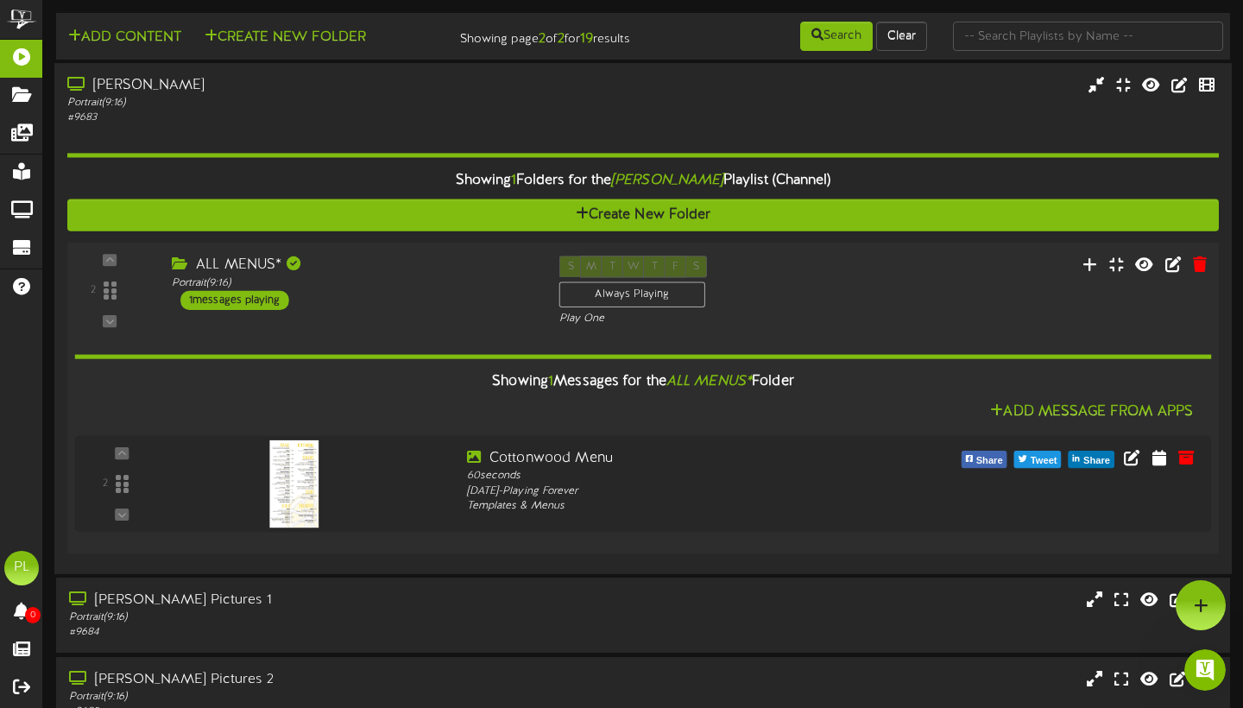
click at [471, 326] on div "2 ALL MENUS*" at bounding box center [642, 291] width 1163 height 71
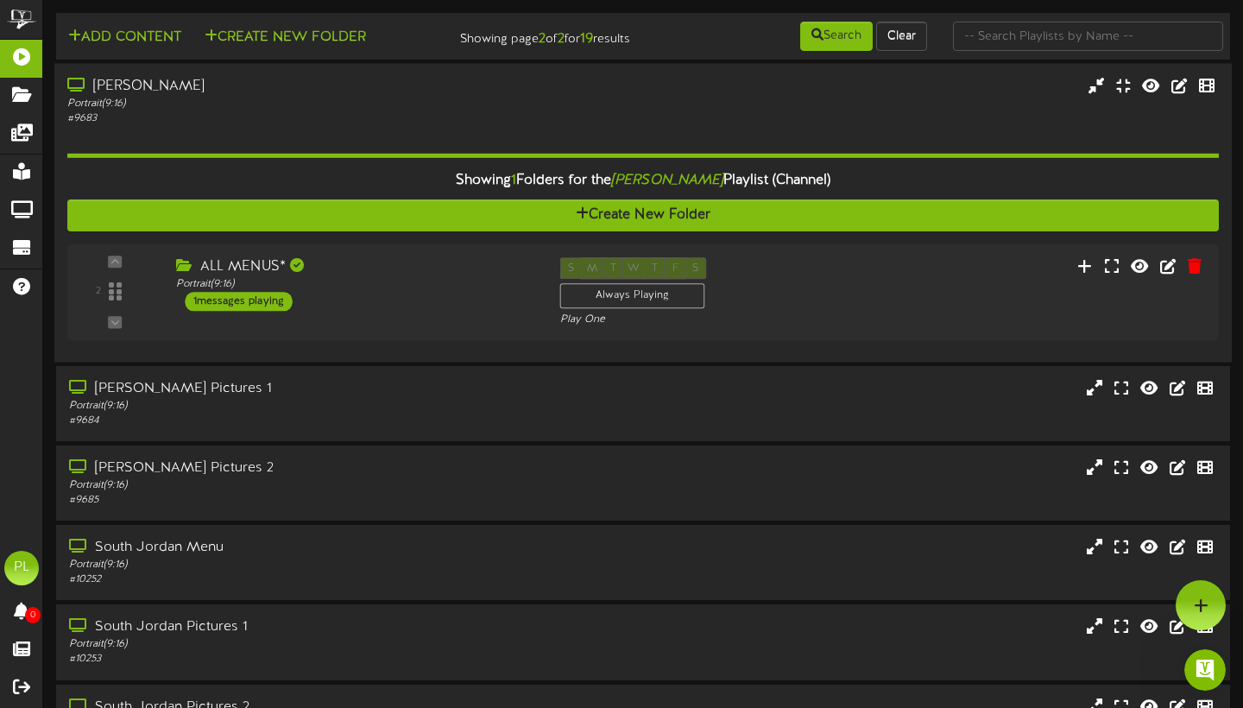
click at [406, 109] on div "Portrait ( 9:16 )" at bounding box center [299, 103] width 464 height 15
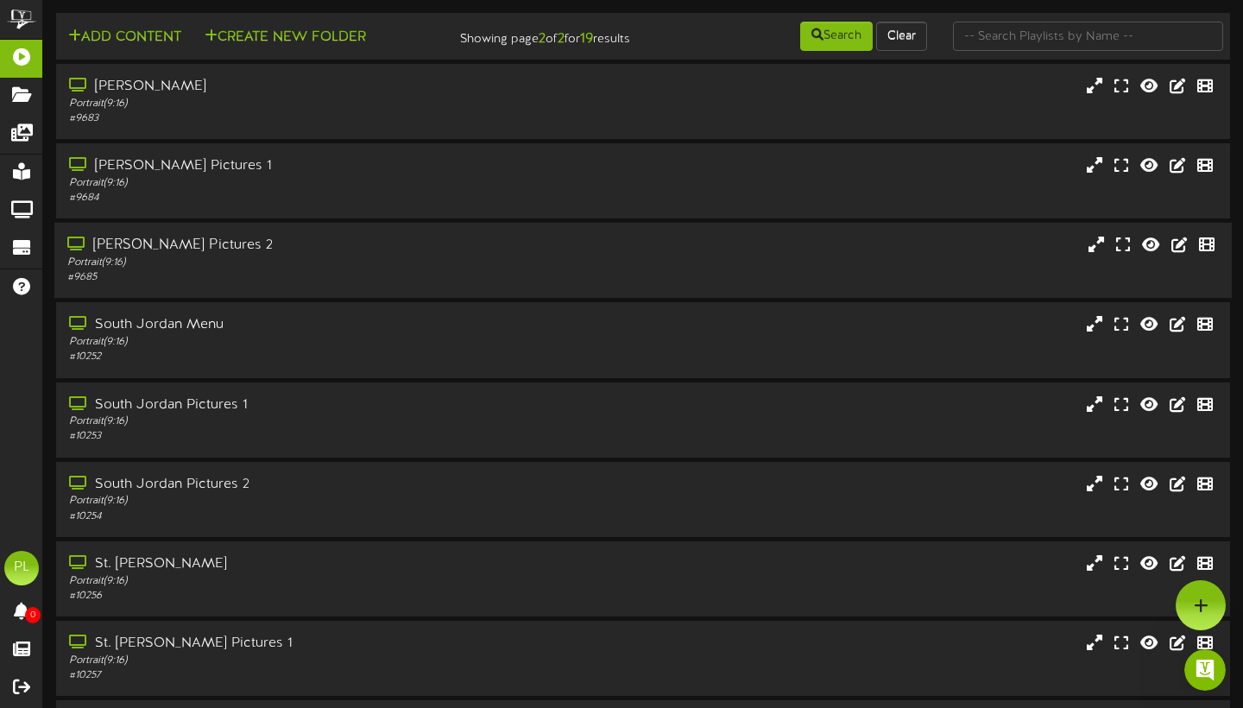
click at [478, 256] on div "Sandy Pictures 2" at bounding box center [299, 246] width 464 height 20
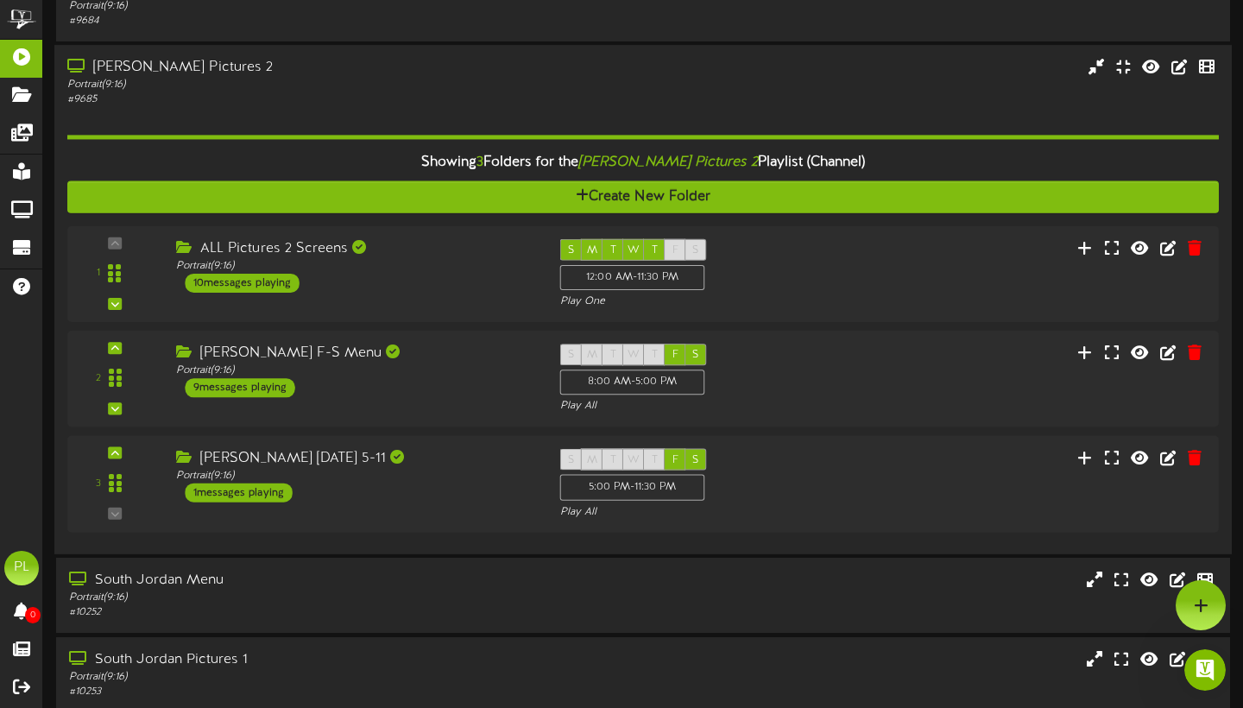
click at [412, 92] on div "Portrait ( 9:16 )" at bounding box center [299, 85] width 464 height 15
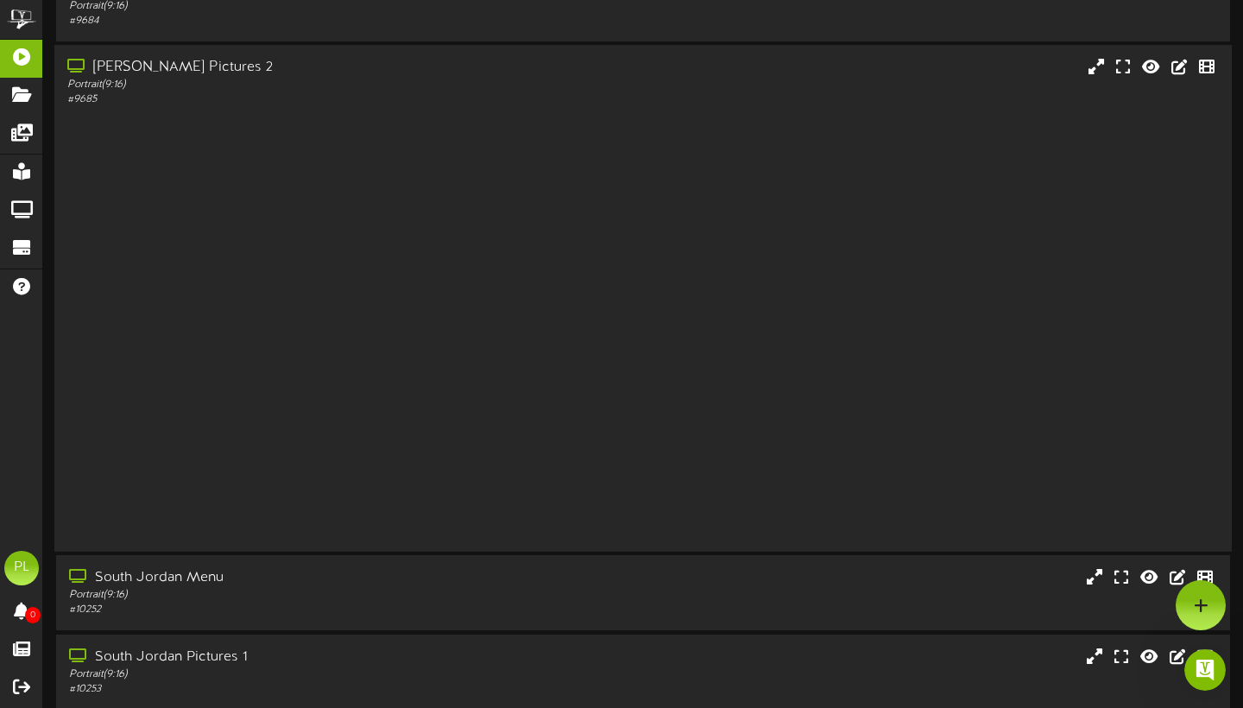
scroll to position [142, 0]
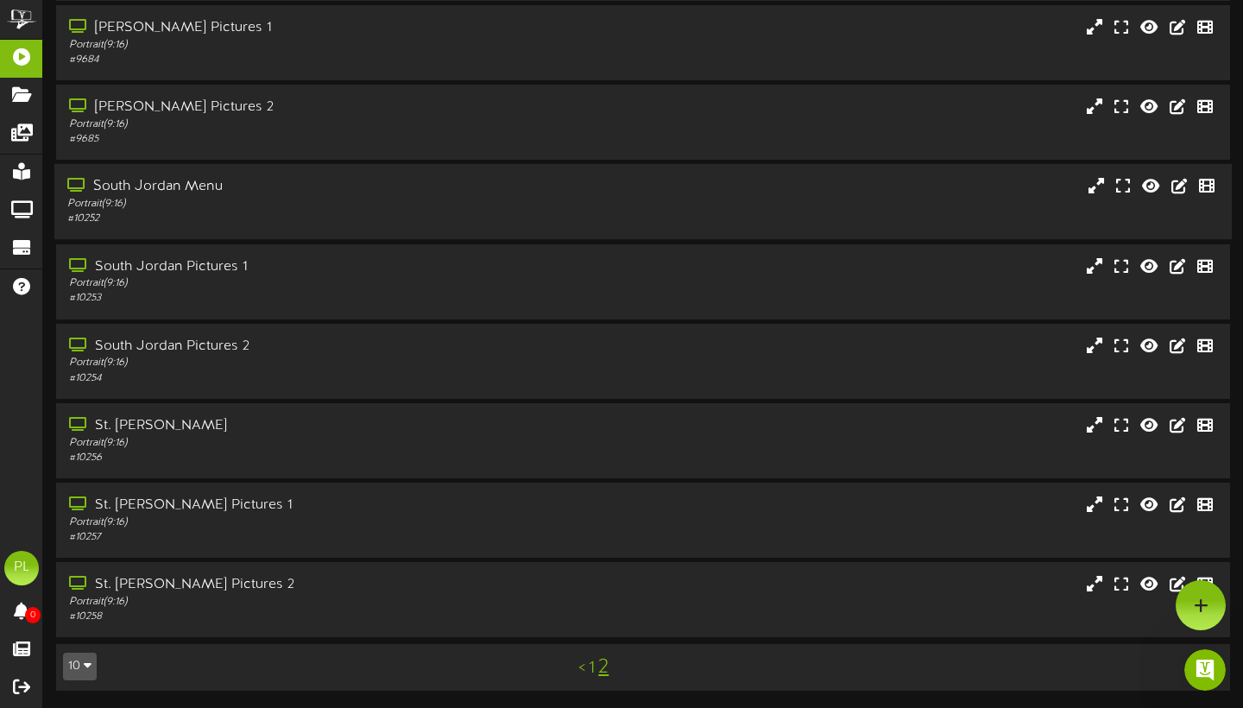
click at [481, 190] on div "South Jordan Menu" at bounding box center [299, 187] width 464 height 20
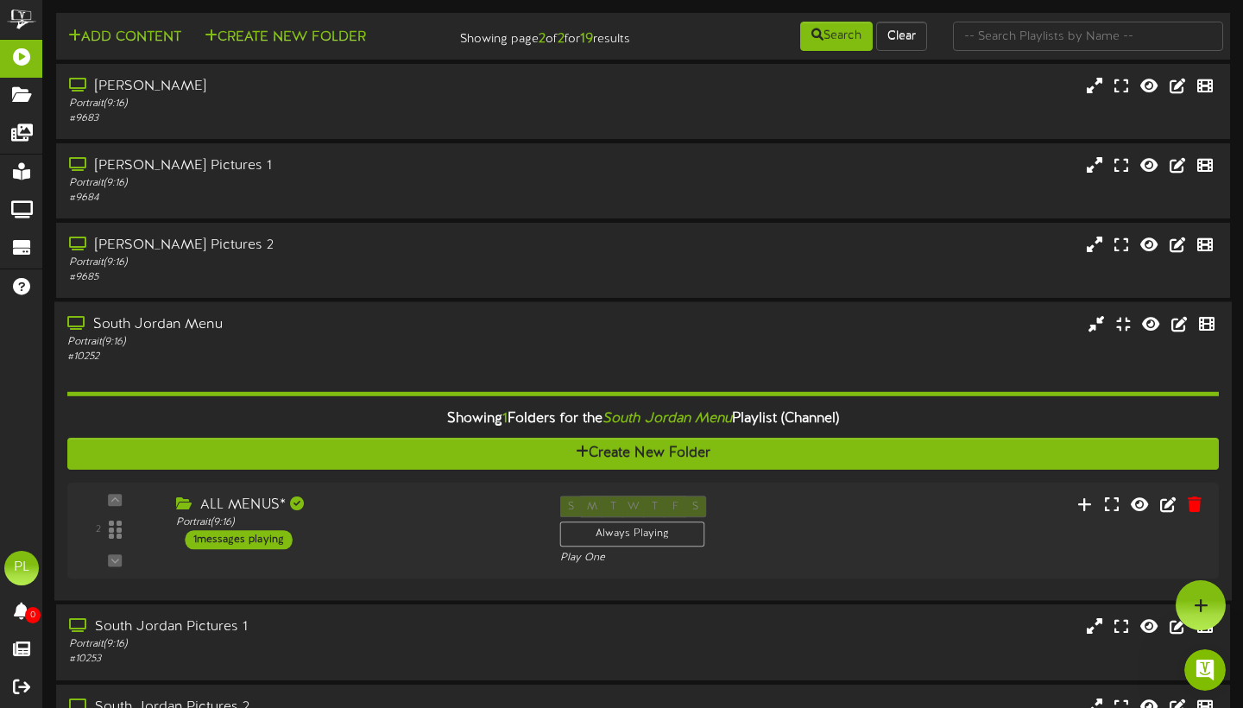
scroll to position [0, 0]
click at [531, 360] on div "# 10252" at bounding box center [299, 357] width 464 height 15
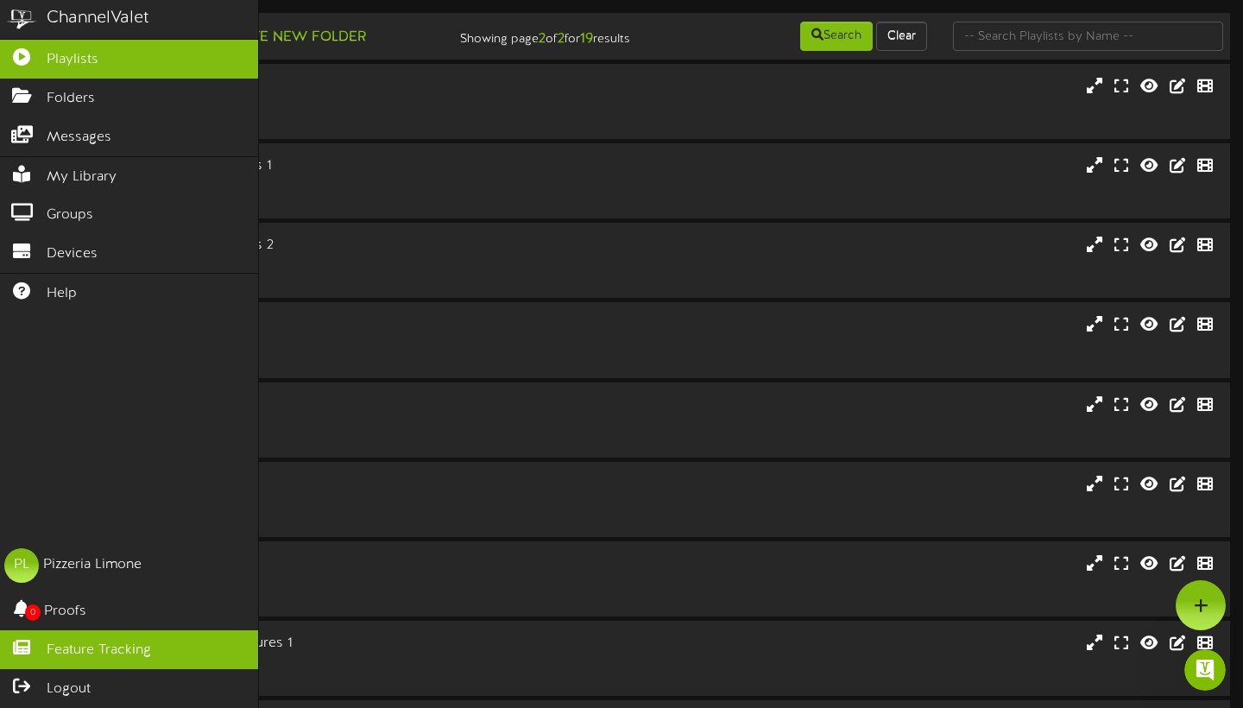
click at [47, 652] on span "Feature Tracking" at bounding box center [99, 651] width 104 height 20
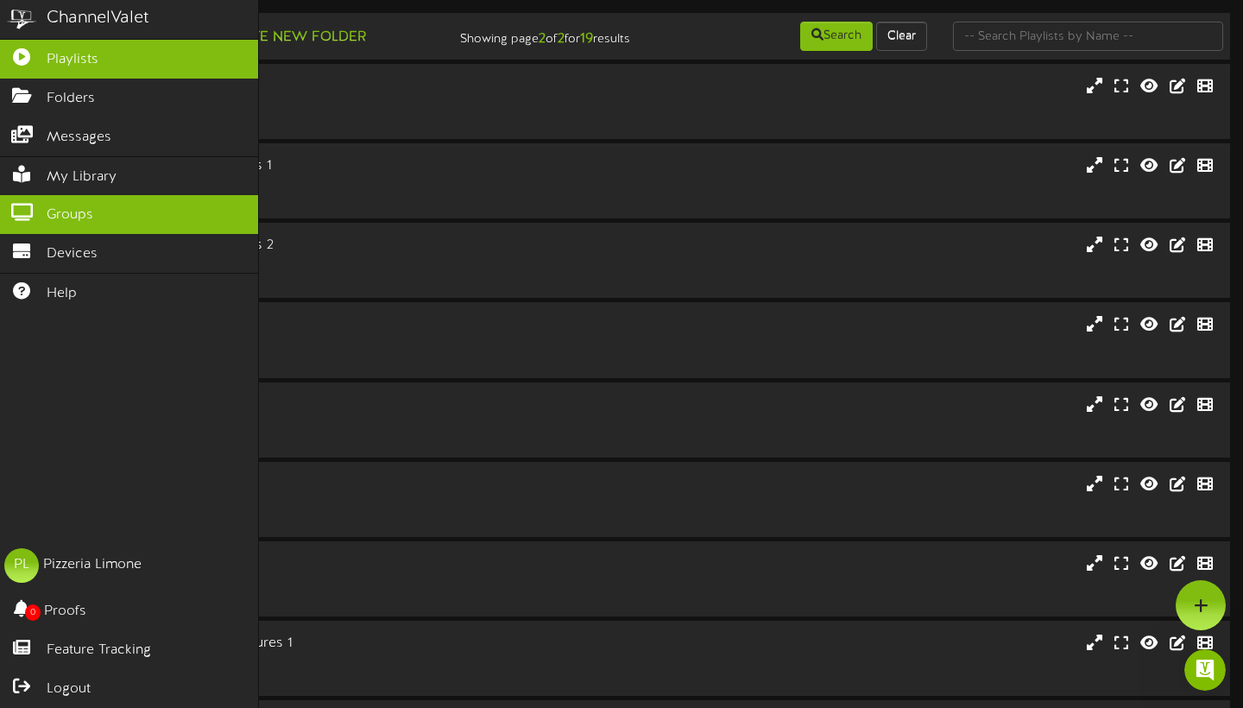
click at [59, 213] on span "Groups" at bounding box center [70, 215] width 47 height 20
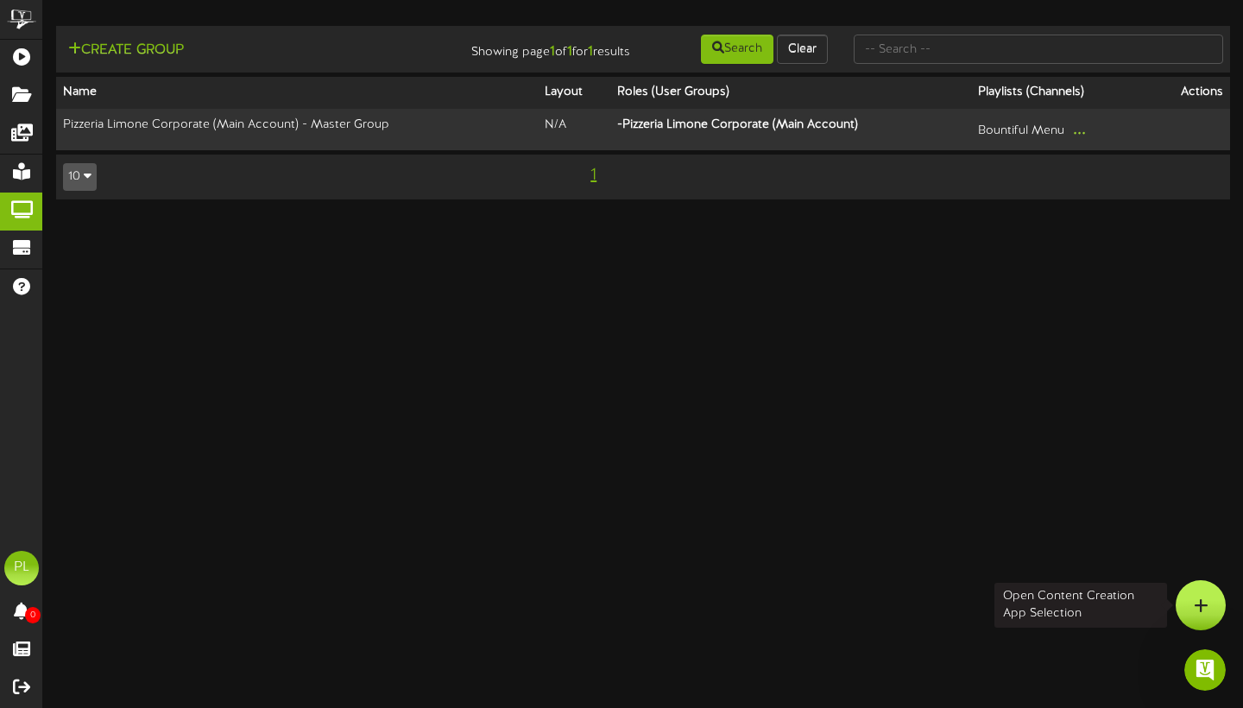
click at [1214, 605] on div at bounding box center [1201, 605] width 50 height 50
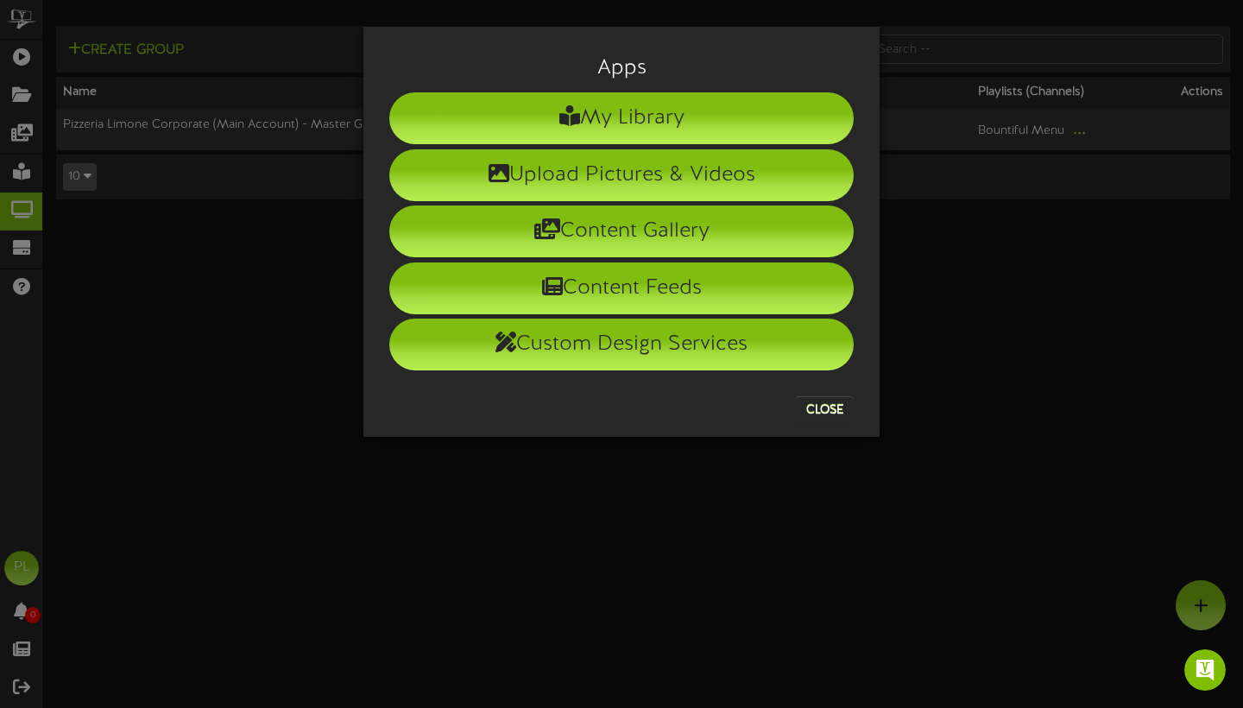
click at [825, 403] on button "Close" at bounding box center [825, 410] width 58 height 28
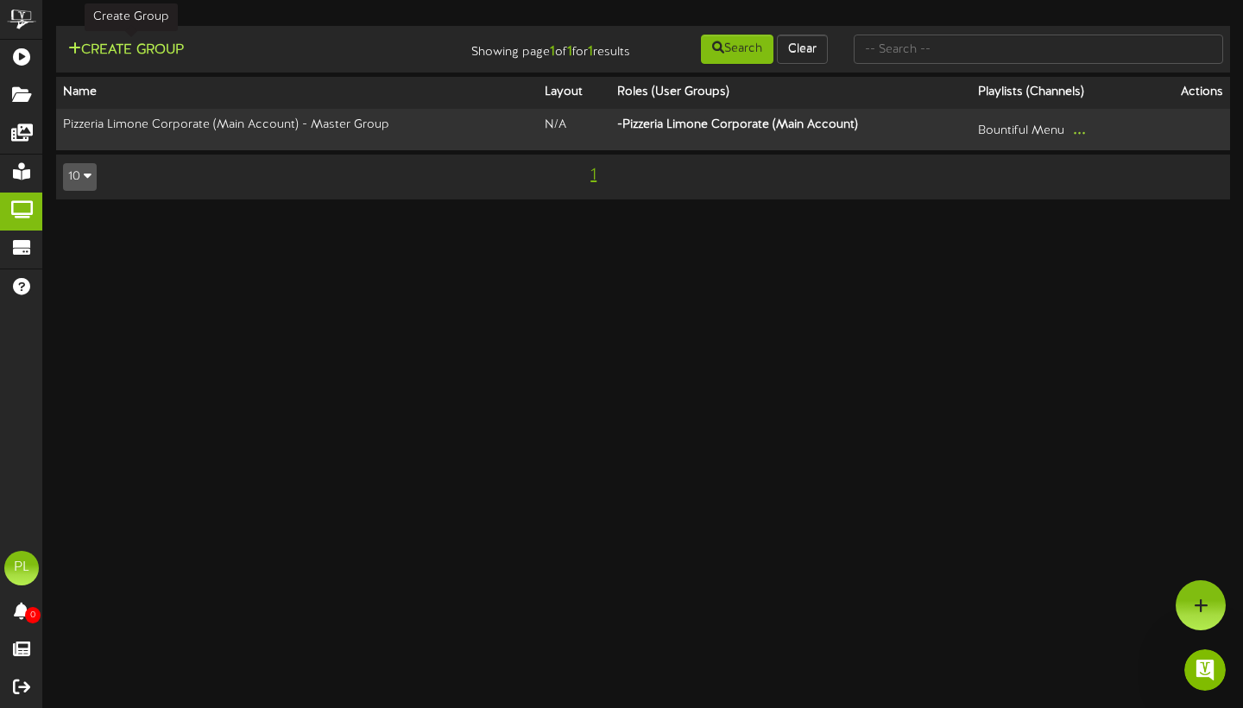
click at [113, 41] on button "Create Group" at bounding box center [126, 51] width 126 height 22
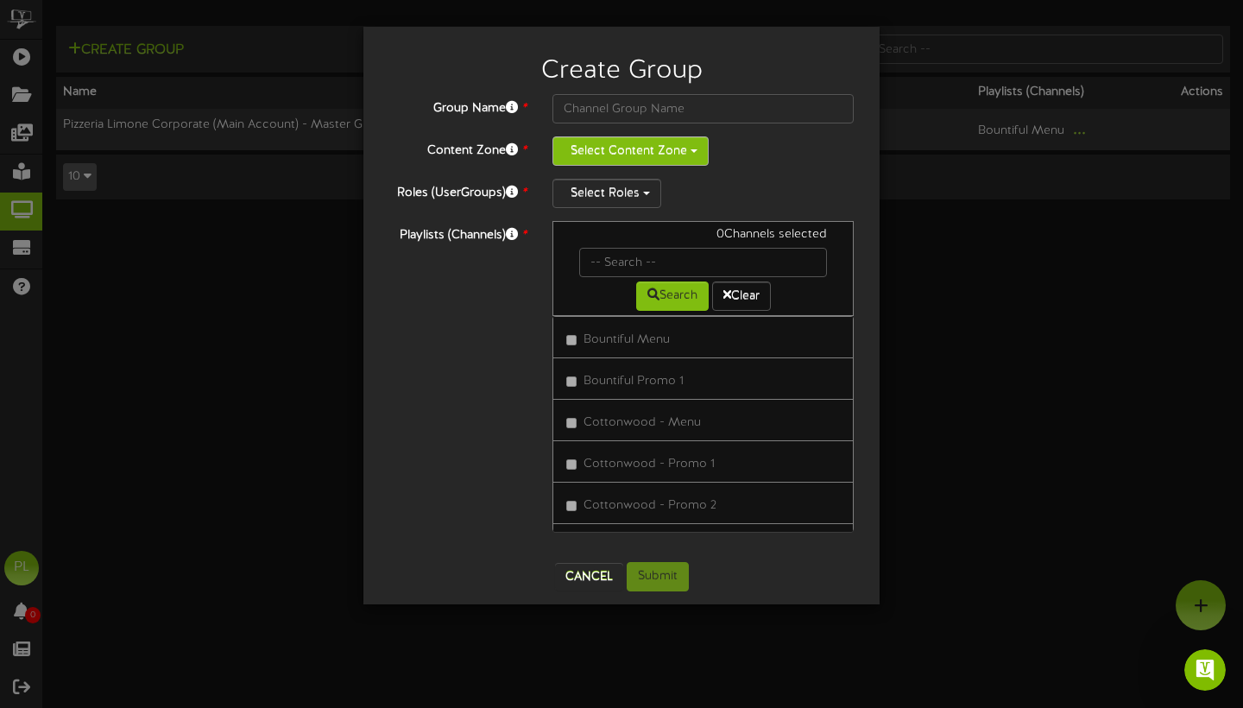
click at [566, 152] on button "Select Content Zone" at bounding box center [631, 150] width 156 height 29
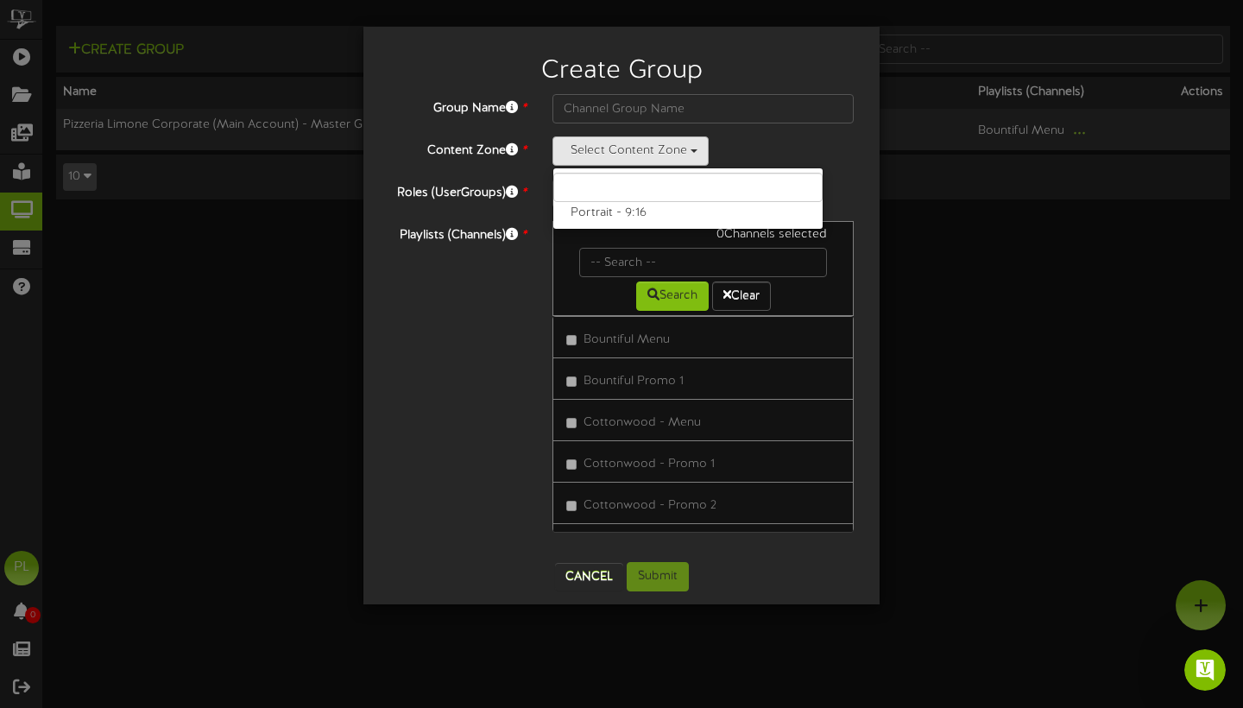
click at [440, 123] on div "Group Name * Content Zone * Select Content Zone Portrait - 9:16 Roles (UserGrou…" at bounding box center [621, 321] width 464 height 455
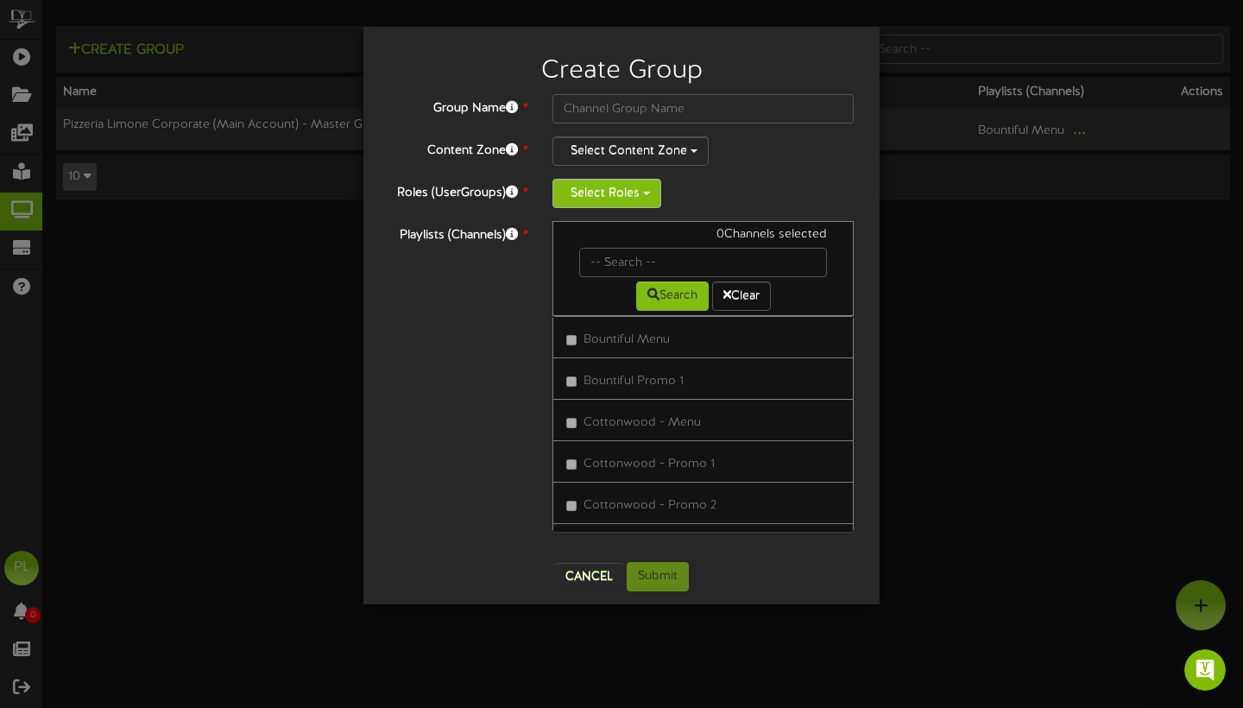
click at [601, 205] on button "Select Roles" at bounding box center [607, 193] width 109 height 29
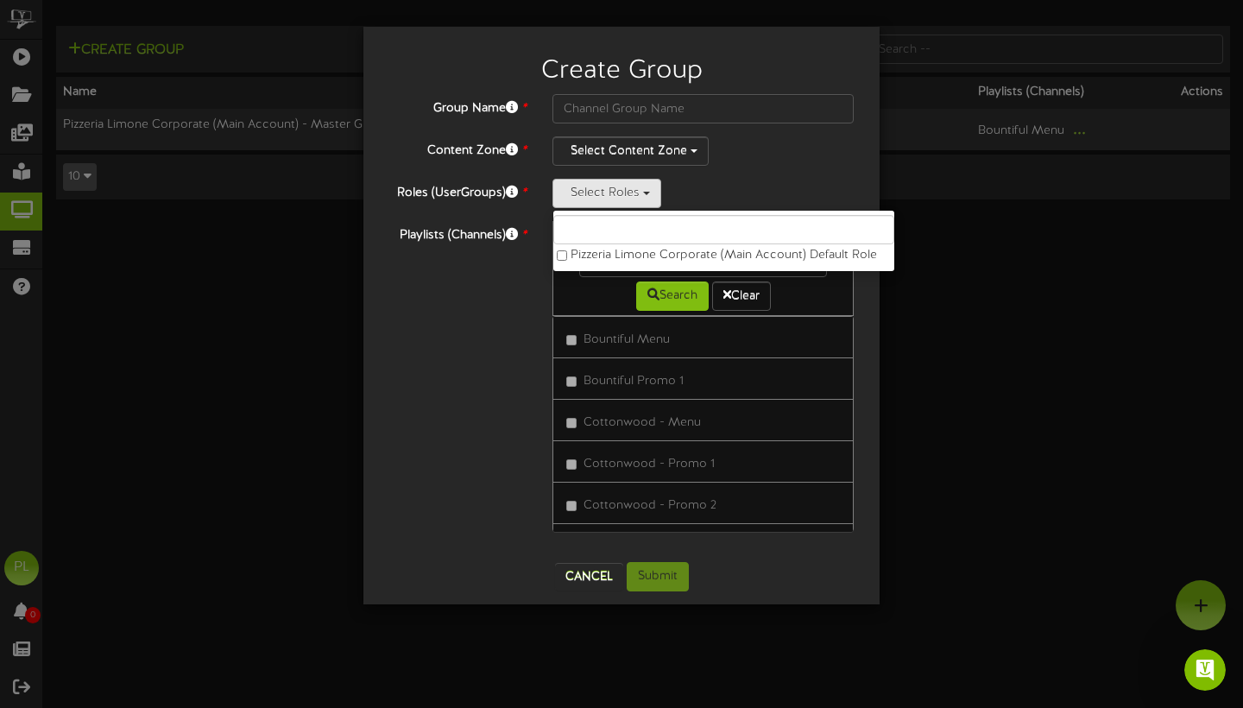
click at [415, 344] on div "Playlists (Channels) * 0 Channels selected Search Clear Bountiful Menu" at bounding box center [621, 385] width 490 height 328
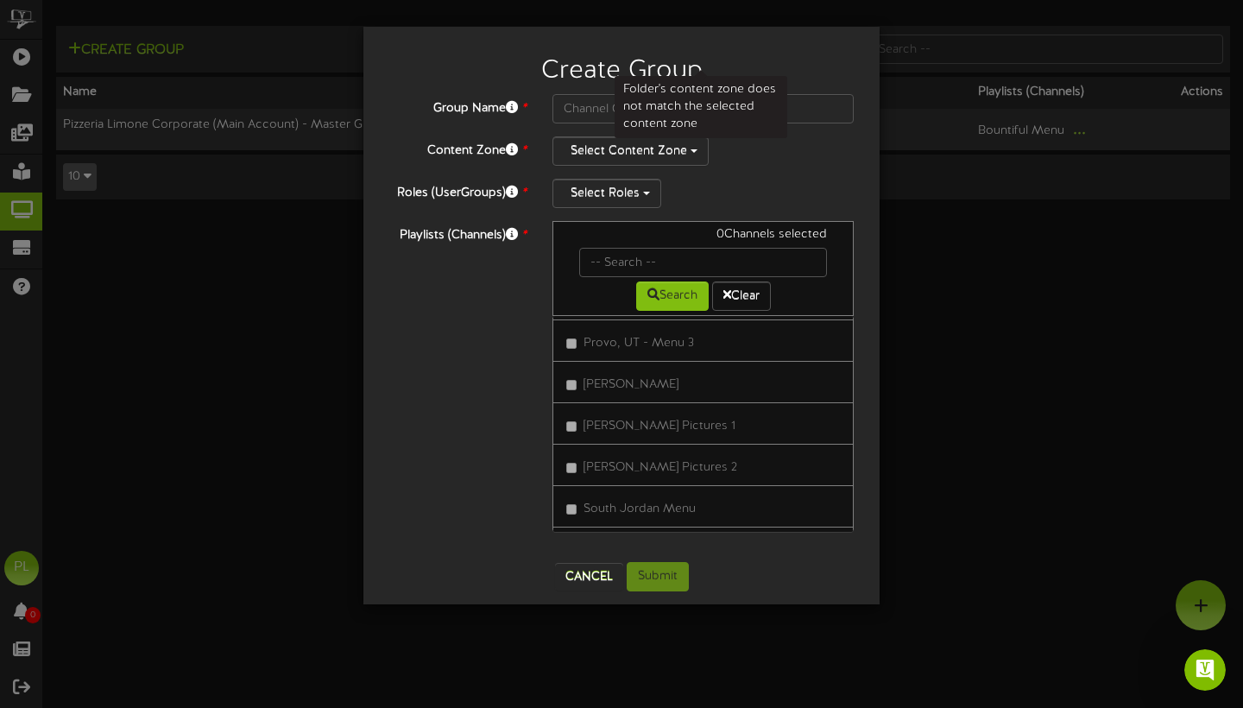
scroll to position [370, 0]
click at [572, 581] on button "Cancel" at bounding box center [589, 577] width 68 height 28
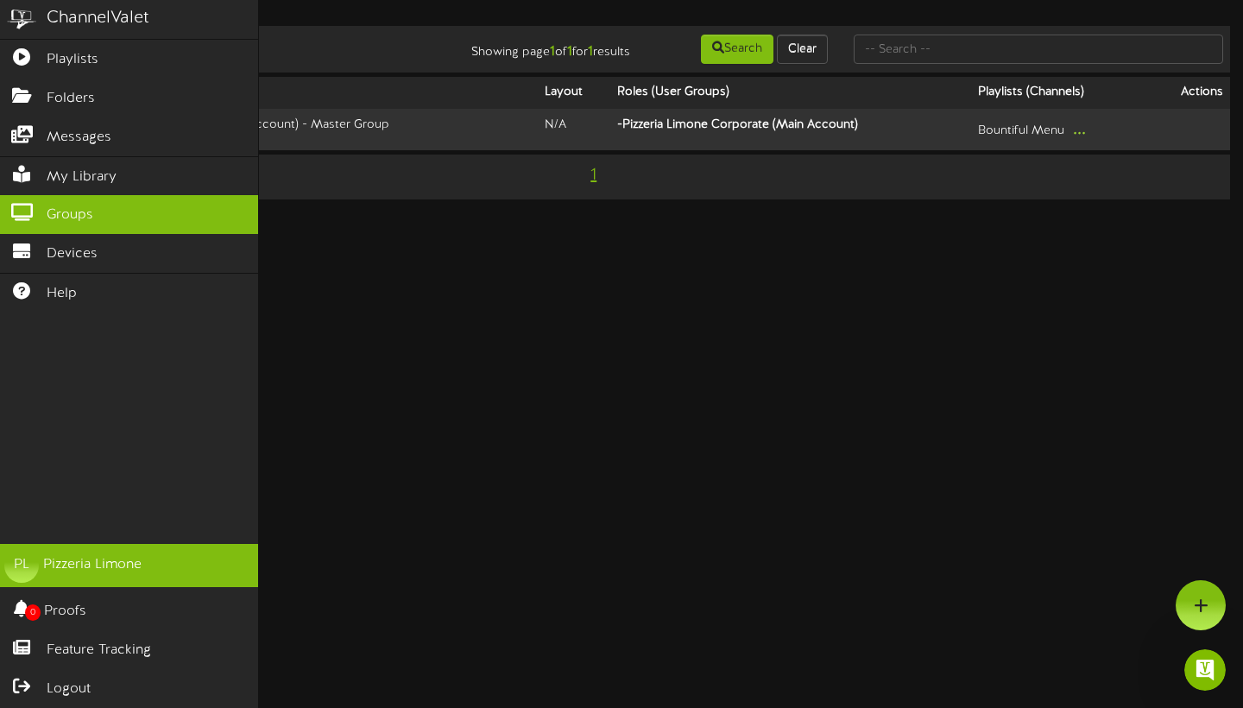
click at [45, 563] on div "Pizzeria Limone" at bounding box center [92, 565] width 98 height 20
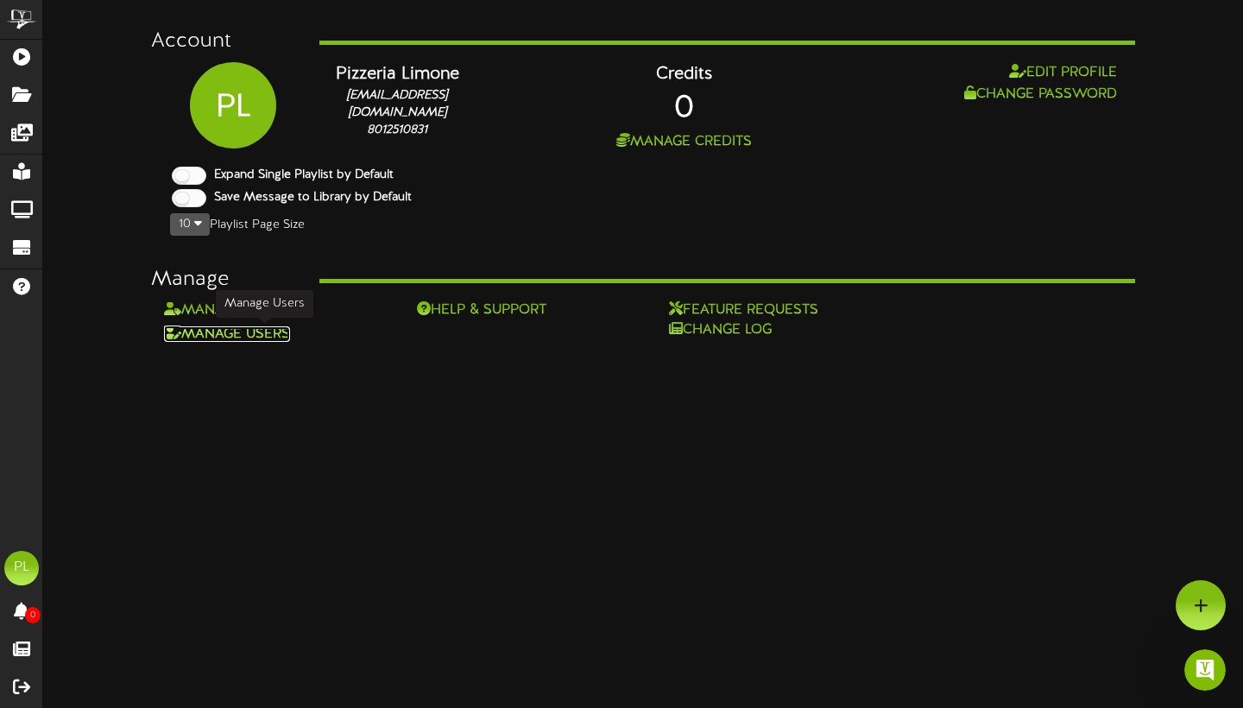
click at [259, 331] on link "Manage Users" at bounding box center [227, 334] width 126 height 16
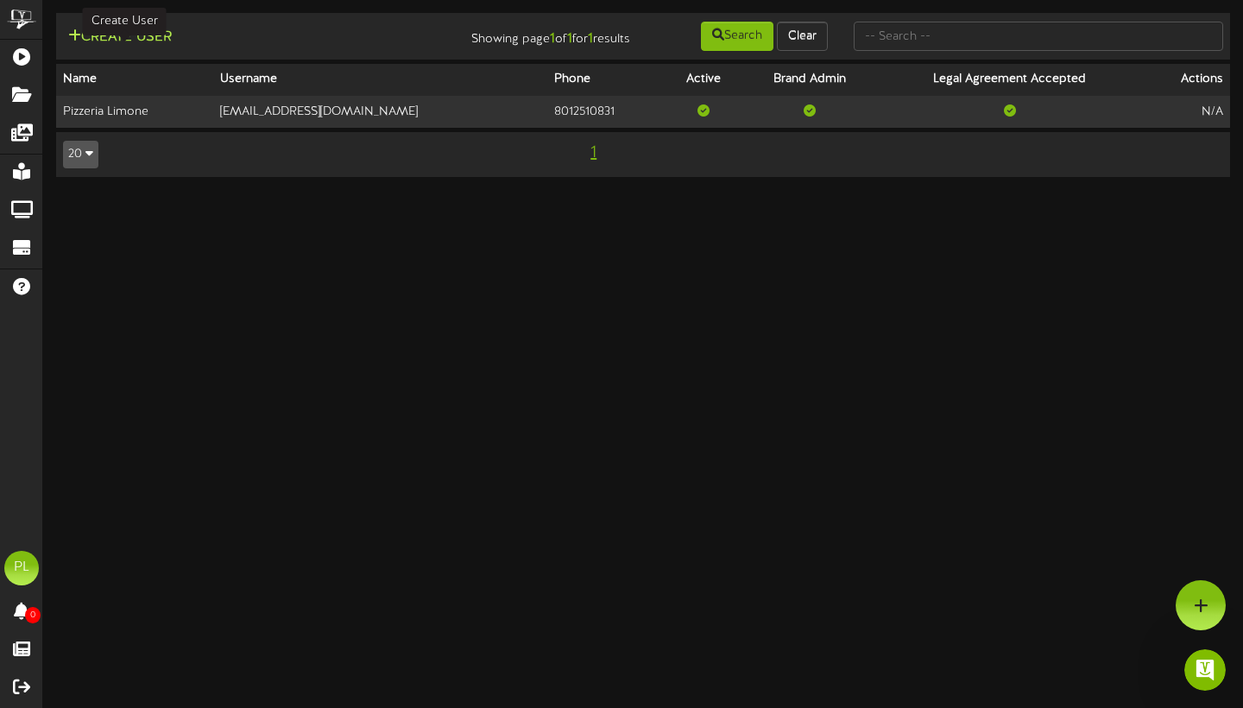
click at [152, 32] on button "Create User" at bounding box center [120, 38] width 114 height 22
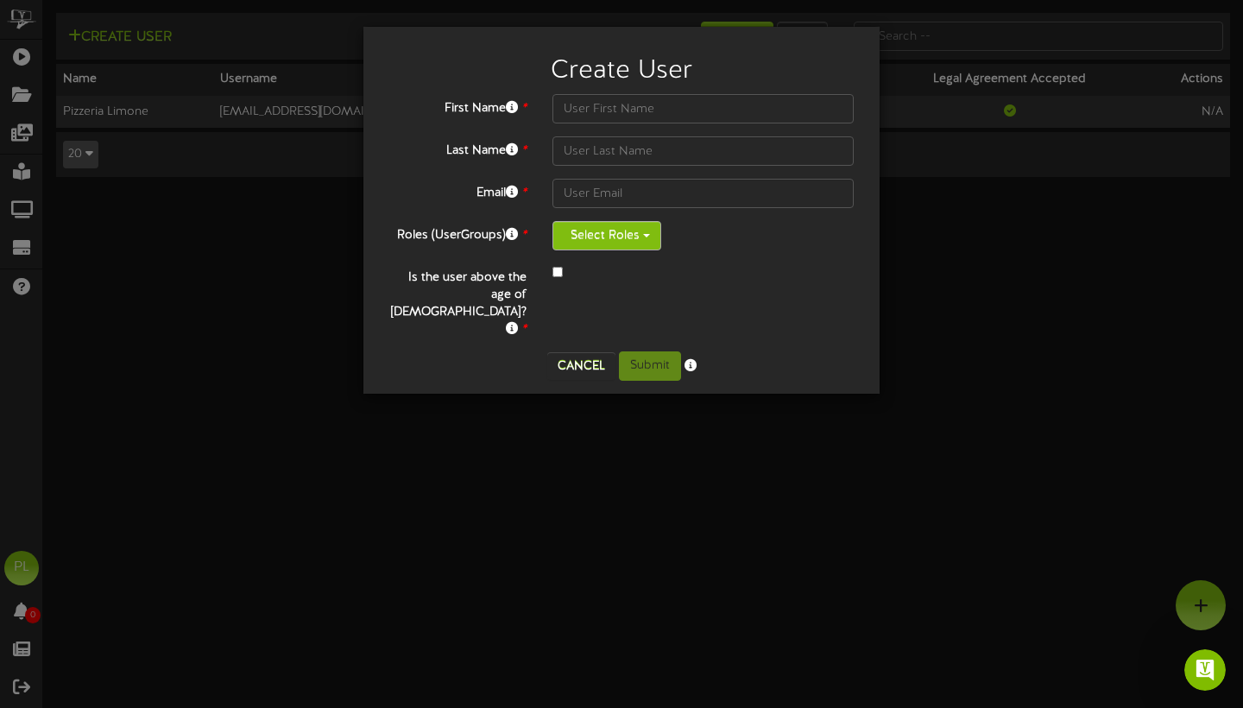
click at [595, 235] on button "Select Roles" at bounding box center [607, 235] width 109 height 29
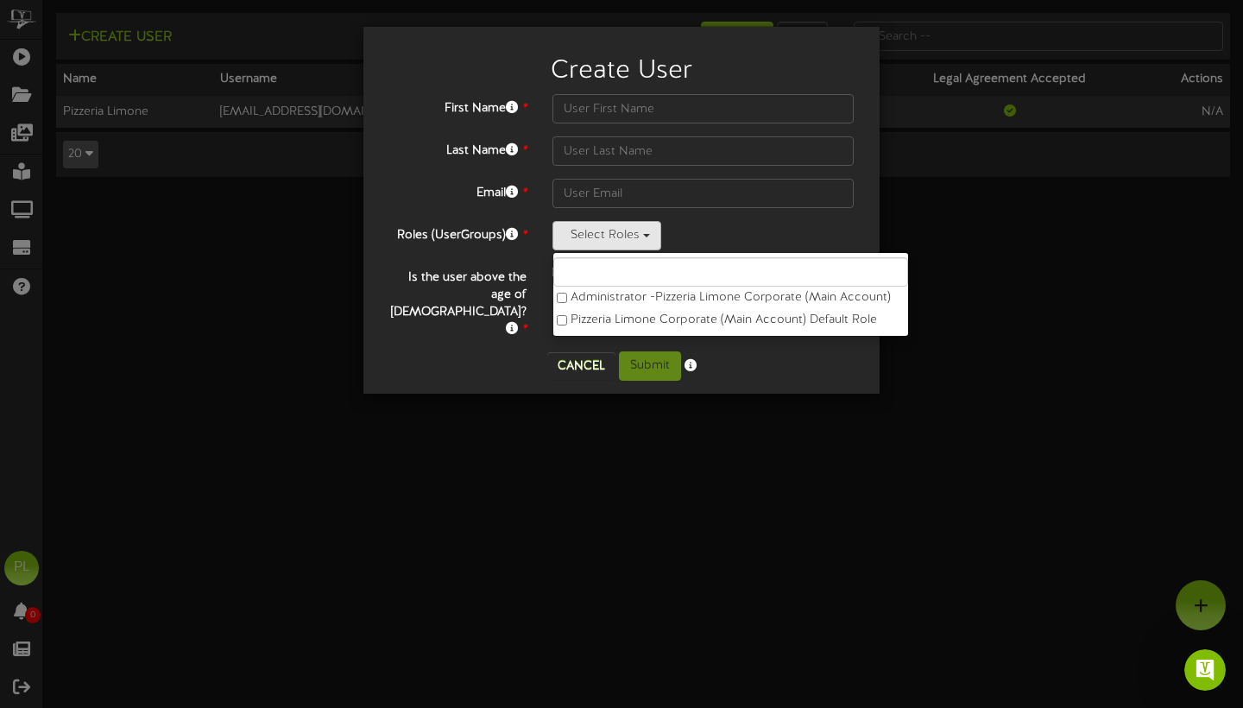
click at [396, 442] on div "Create User First Name * Last Name * Email * Roles (UserGroups) * Select Roles" at bounding box center [621, 354] width 1243 height 708
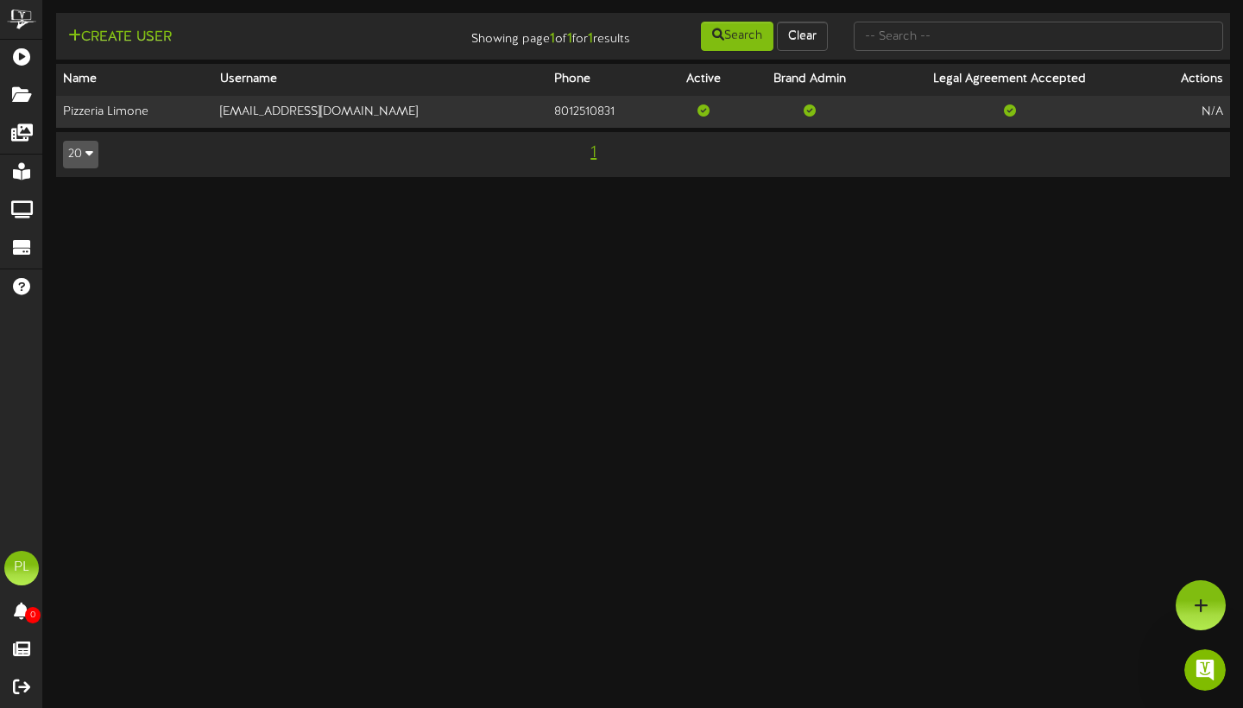
click at [438, 194] on html "ChannelValet Playlists Folders Messages My Library Groups Devices Help PL Pizze…" at bounding box center [621, 97] width 1243 height 194
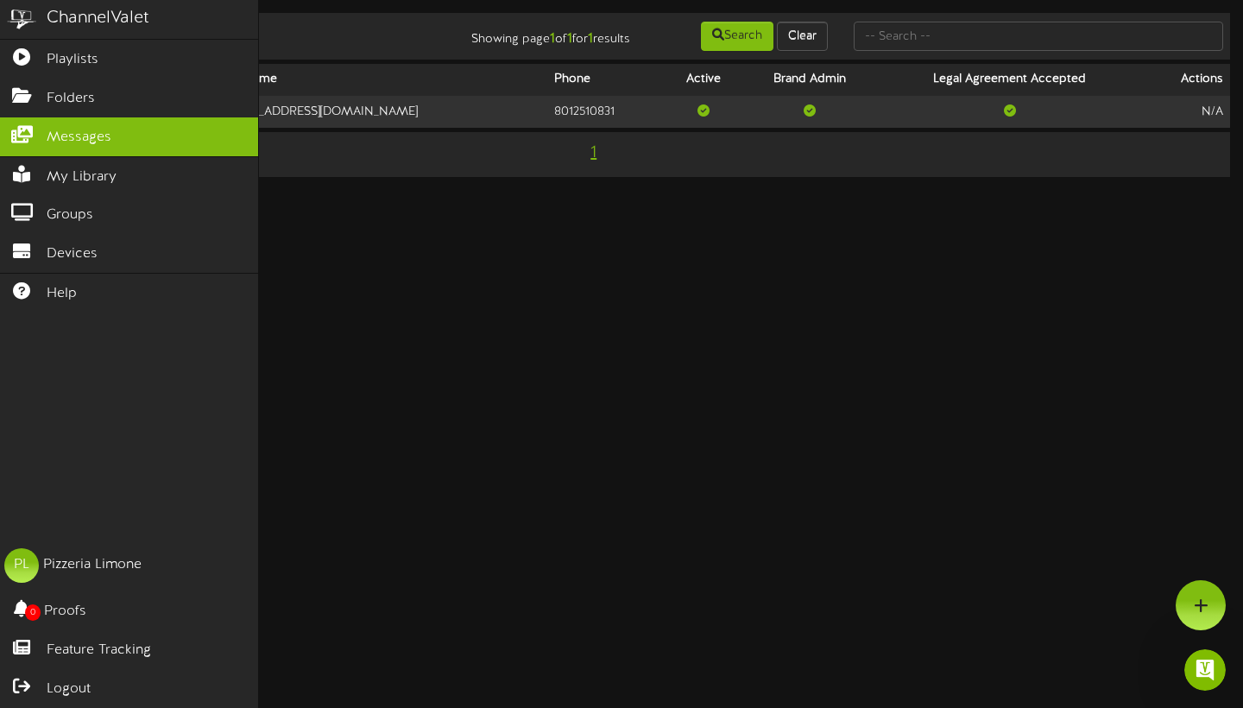
click at [94, 138] on span "Messages" at bounding box center [79, 138] width 65 height 20
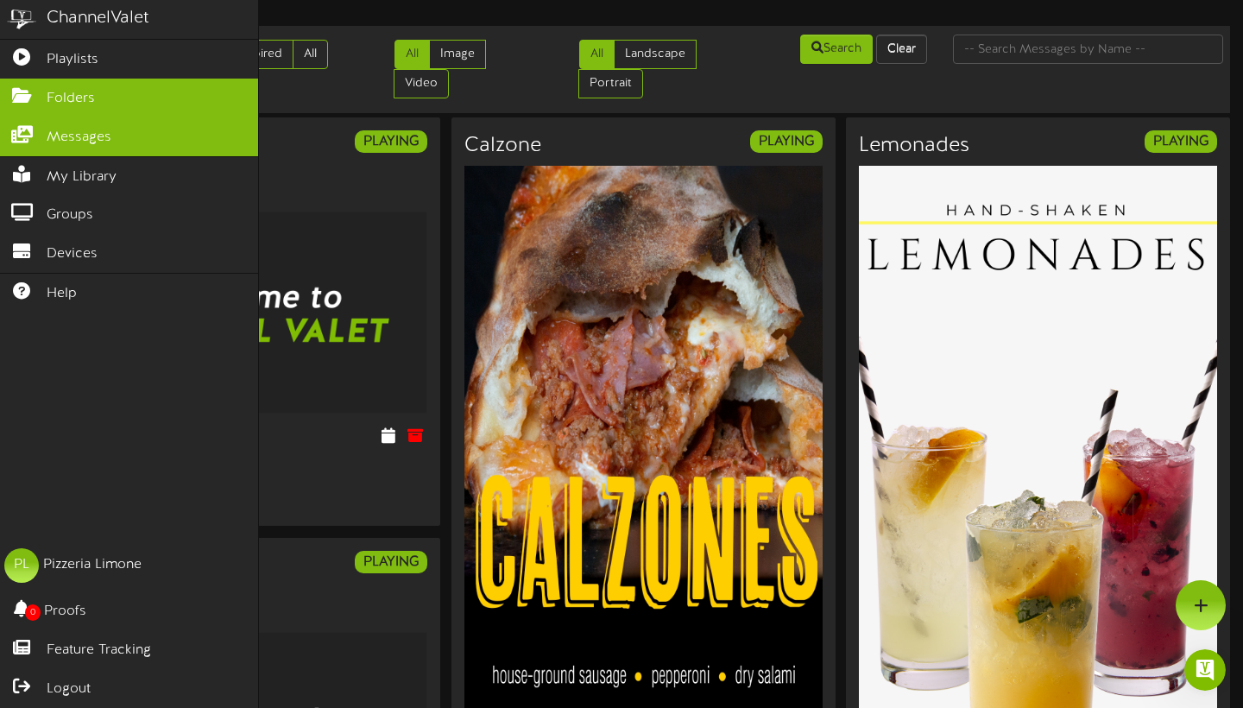
click at [33, 94] on icon at bounding box center [21, 93] width 43 height 13
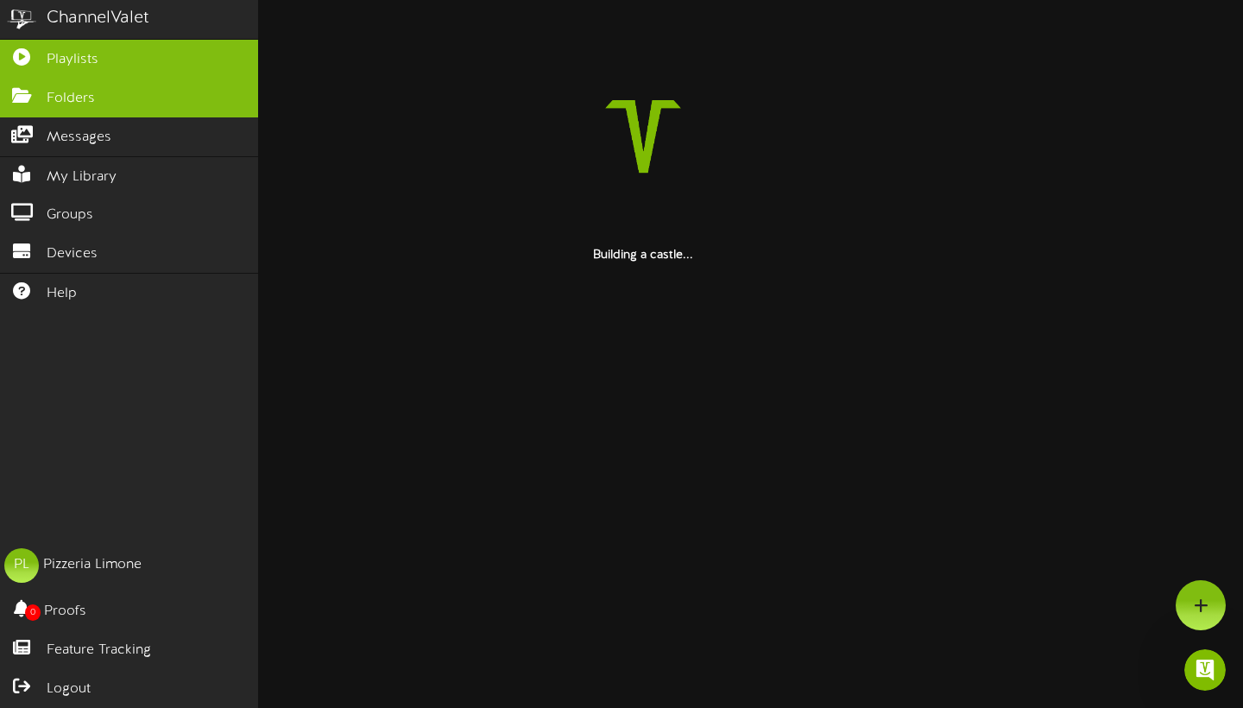
click at [52, 65] on span "Playlists" at bounding box center [73, 60] width 52 height 20
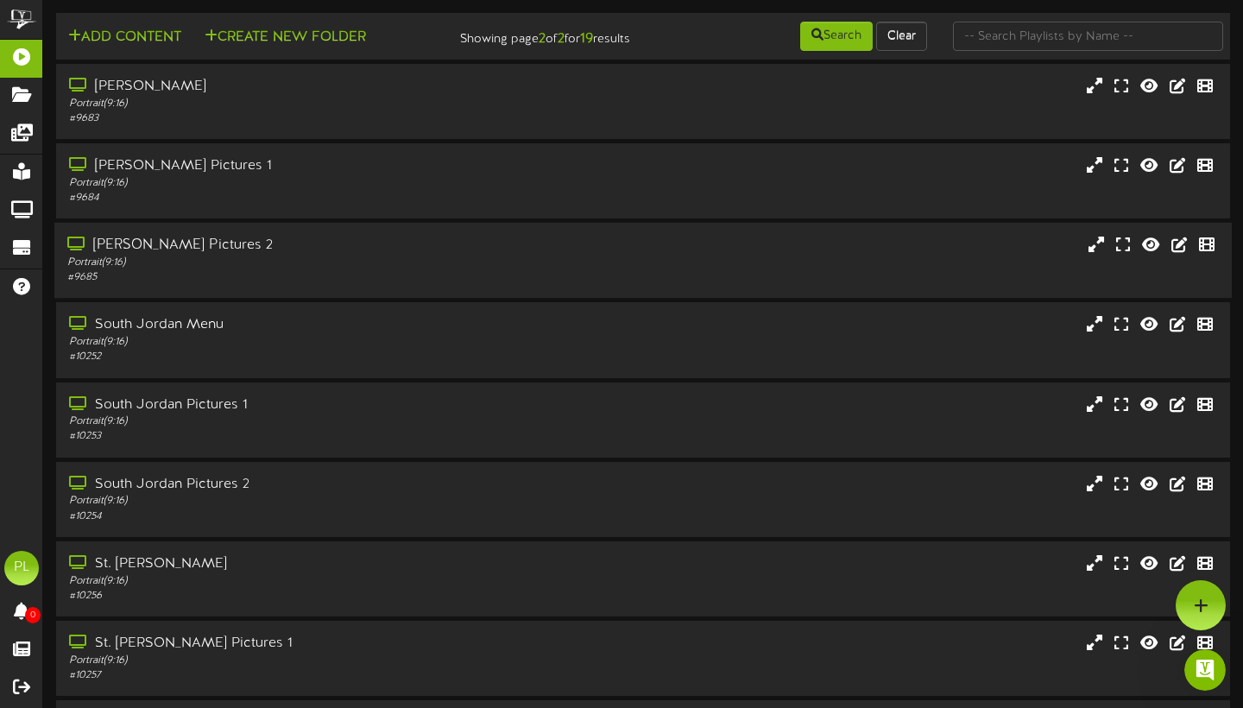
click at [251, 267] on div "Portrait ( 9:16 )" at bounding box center [299, 263] width 464 height 15
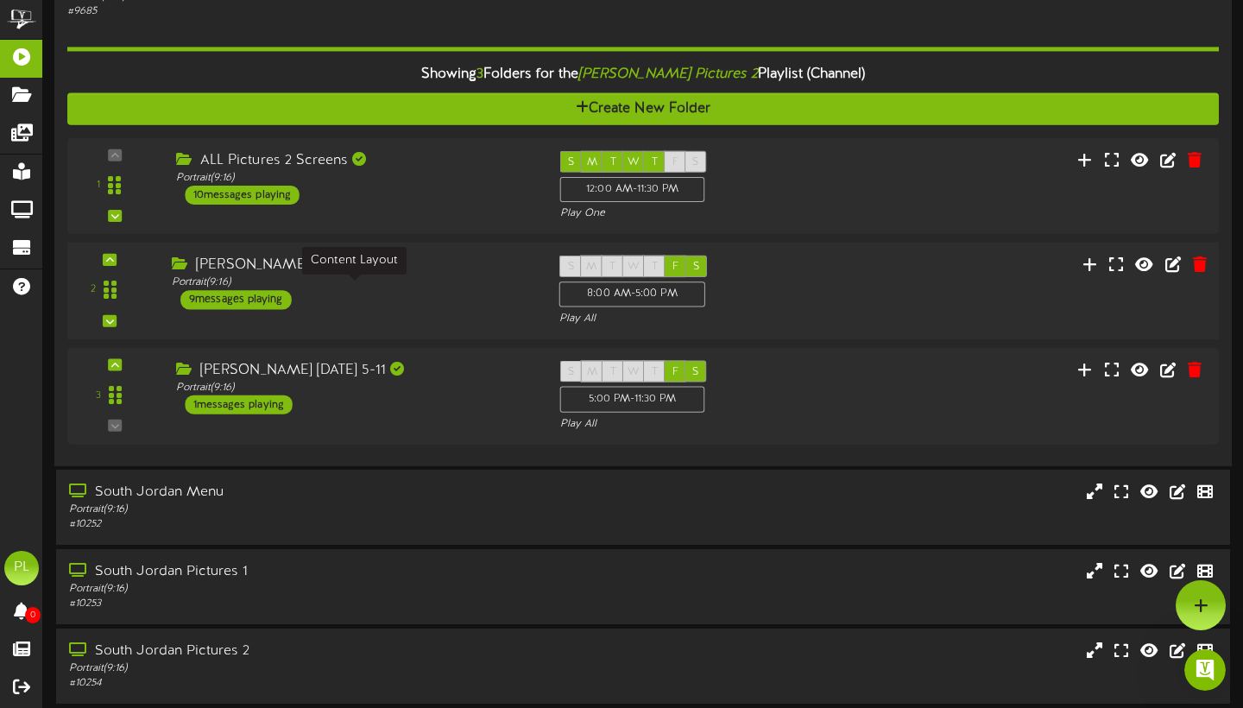
click at [376, 289] on div "Portrait ( 9:16 )" at bounding box center [353, 282] width 362 height 15
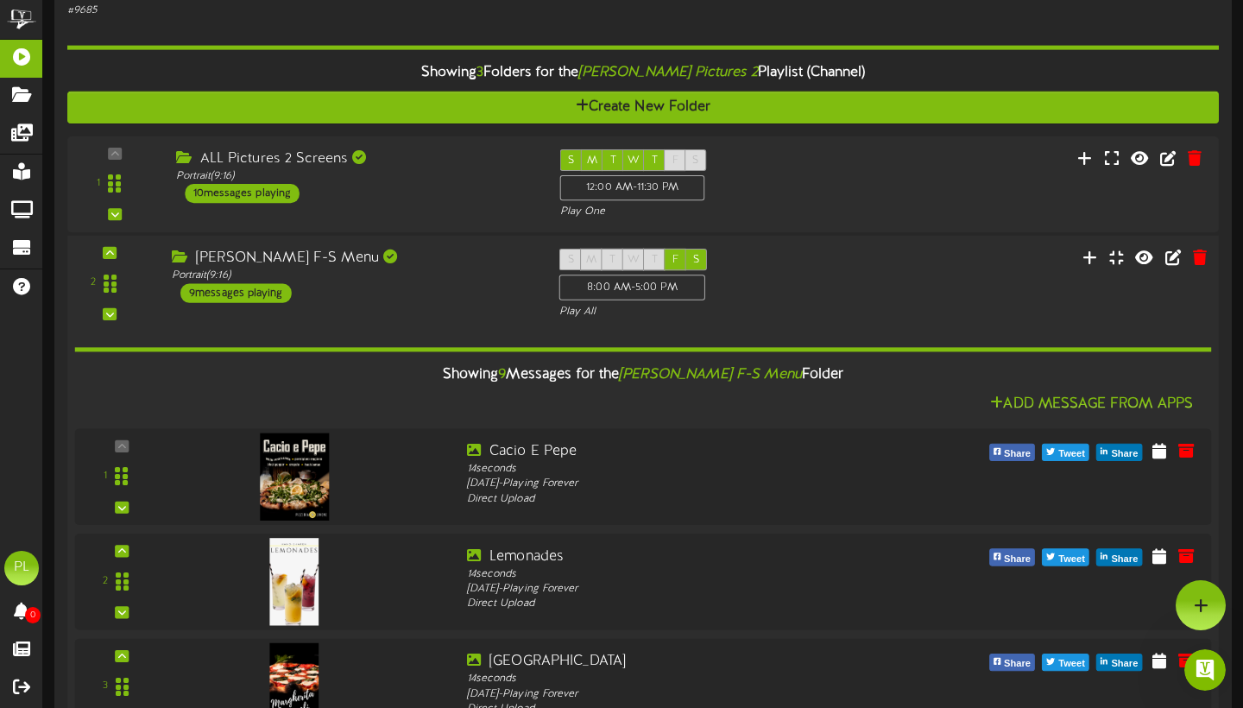
click at [408, 262] on div "Sandy F-S Menu" at bounding box center [353, 259] width 362 height 20
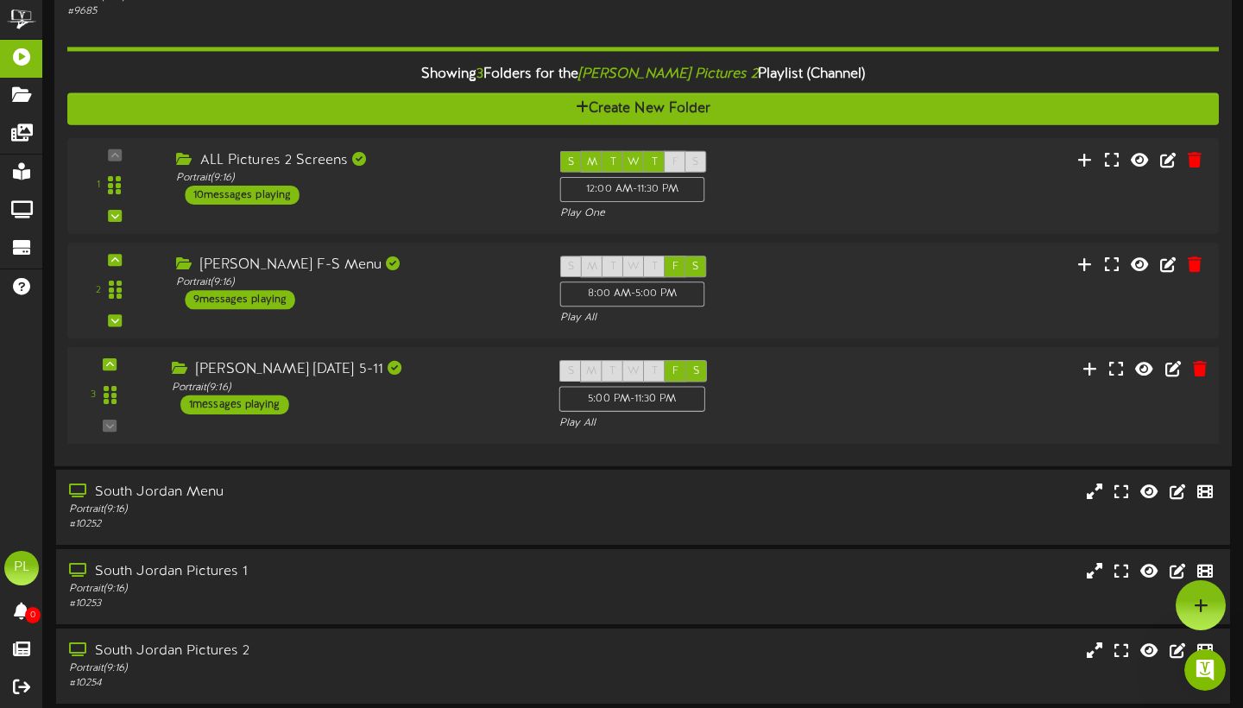
click at [394, 415] on div "Sandy Friday 5-11 Portrait ( 9:16 ) 1 messages playing" at bounding box center [353, 388] width 388 height 54
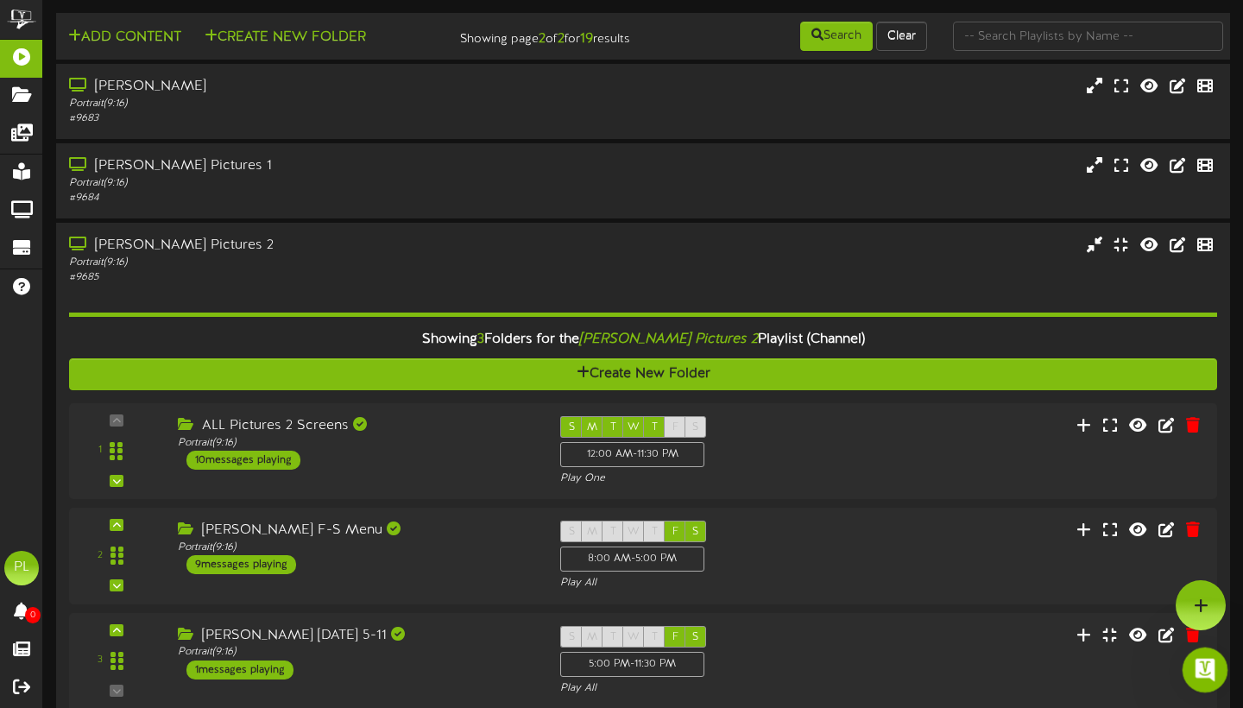
click at [1200, 672] on icon "Open Intercom Messenger" at bounding box center [1203, 668] width 28 height 28
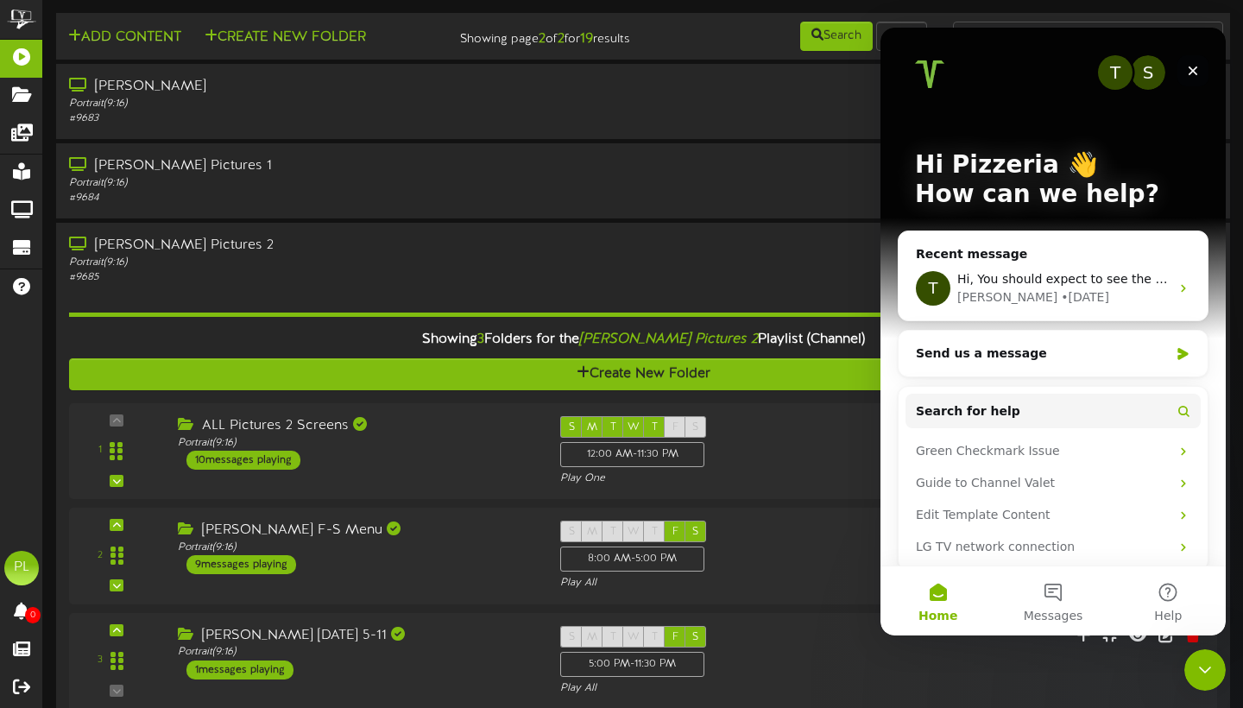
click at [1199, 70] on icon "Close" at bounding box center [1193, 71] width 14 height 14
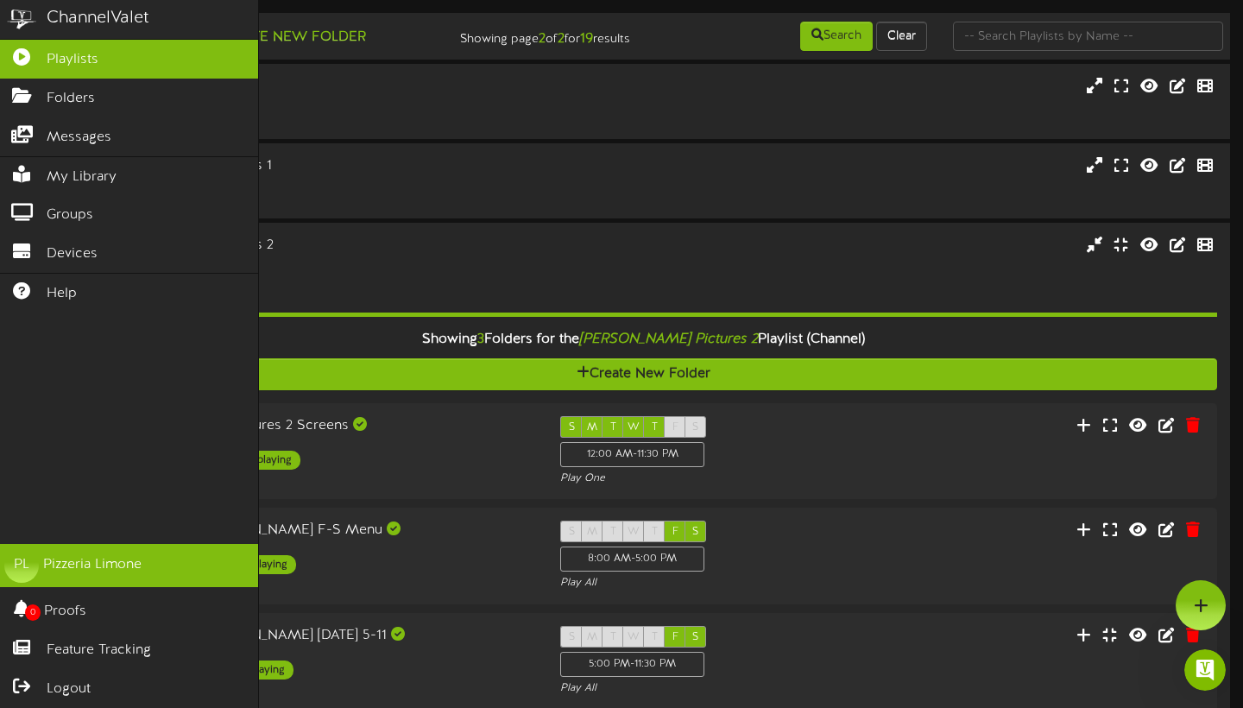
click at [78, 555] on link "PL Pizzeria Limone" at bounding box center [129, 565] width 258 height 43
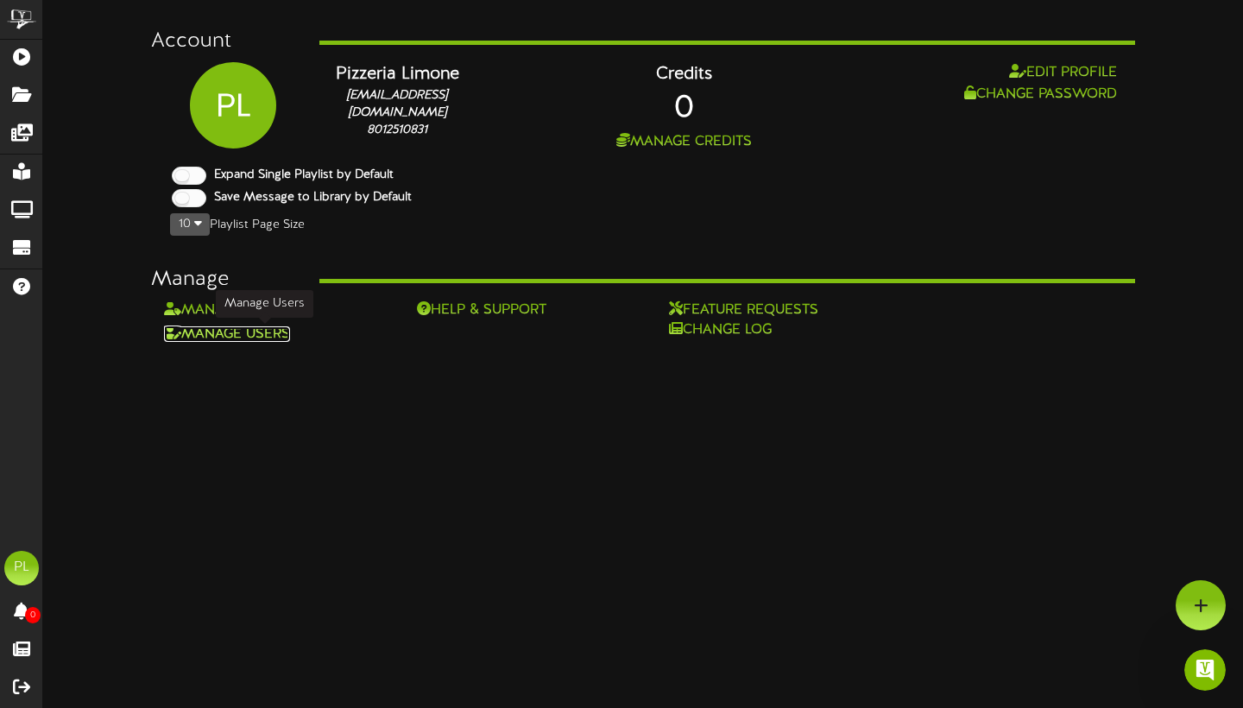
click at [266, 335] on link "Manage Users" at bounding box center [227, 334] width 126 height 16
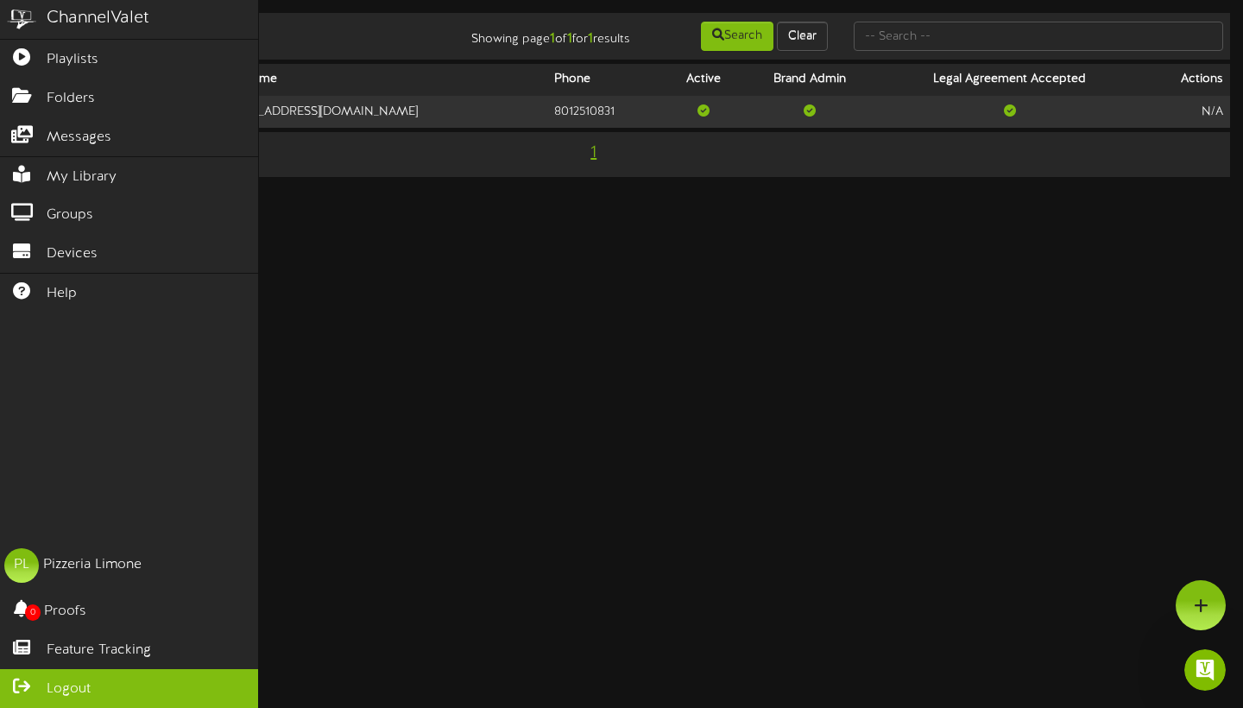
click at [64, 686] on span "Logout" at bounding box center [69, 689] width 44 height 20
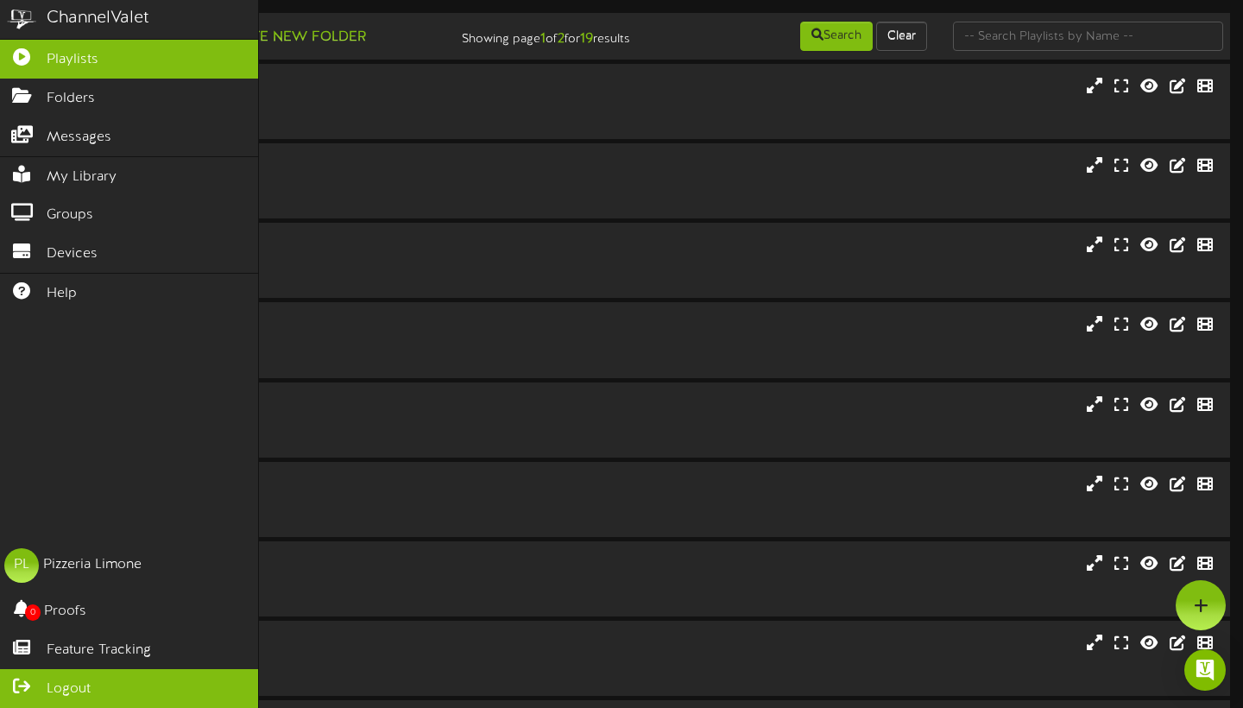
click at [23, 690] on icon at bounding box center [21, 684] width 43 height 13
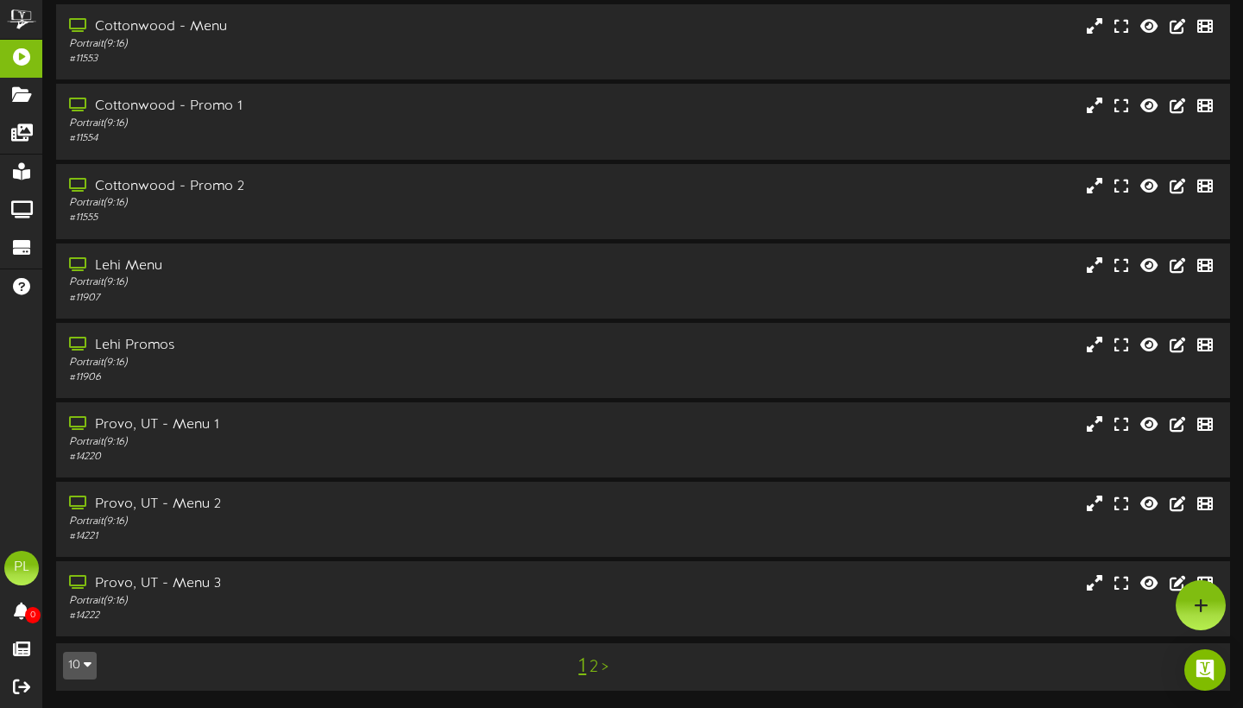
scroll to position [221, 0]
click at [596, 674] on link "2" at bounding box center [594, 667] width 9 height 19
